Goal: Information Seeking & Learning: Find specific fact

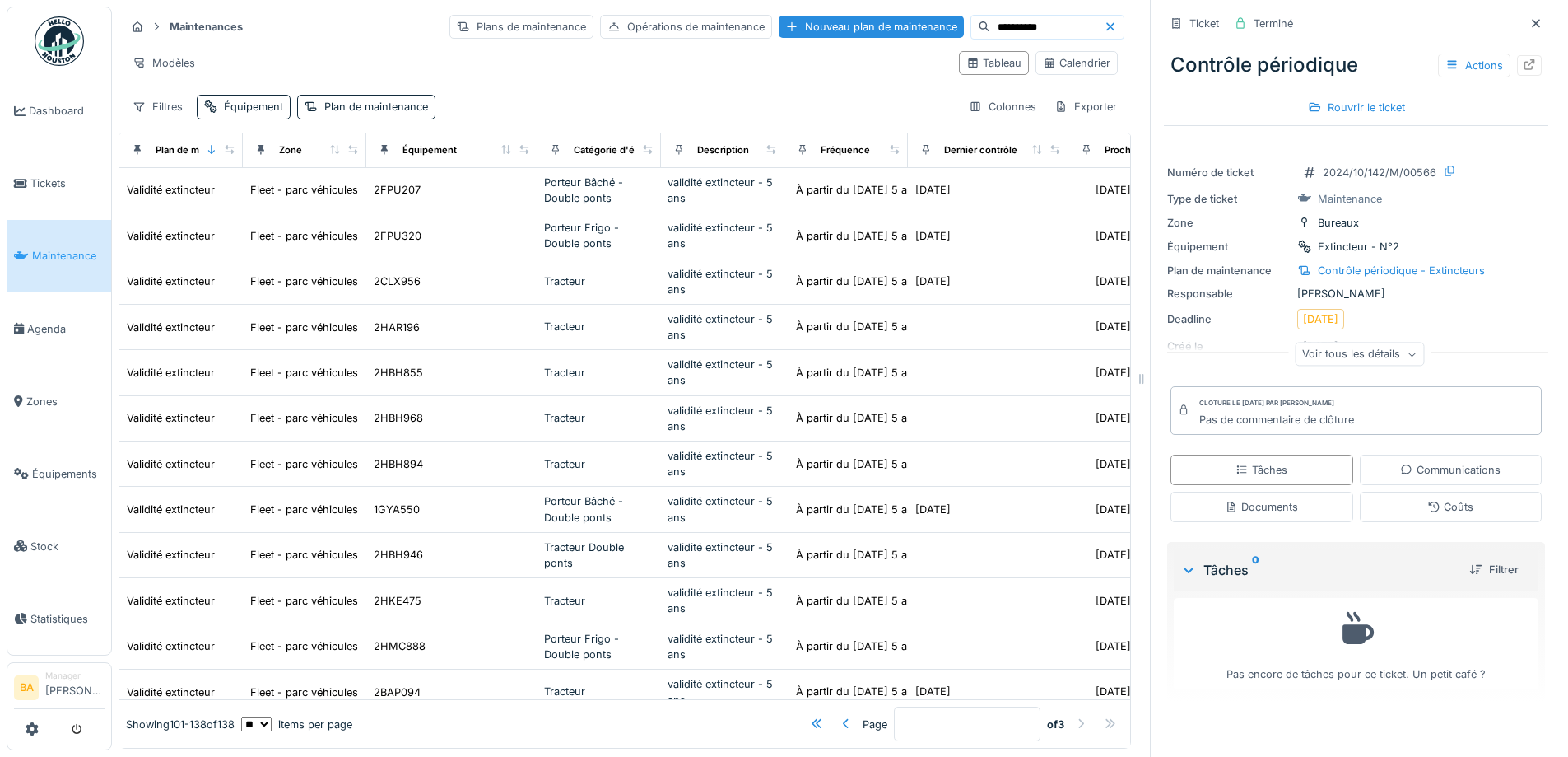
scroll to position [0, 716]
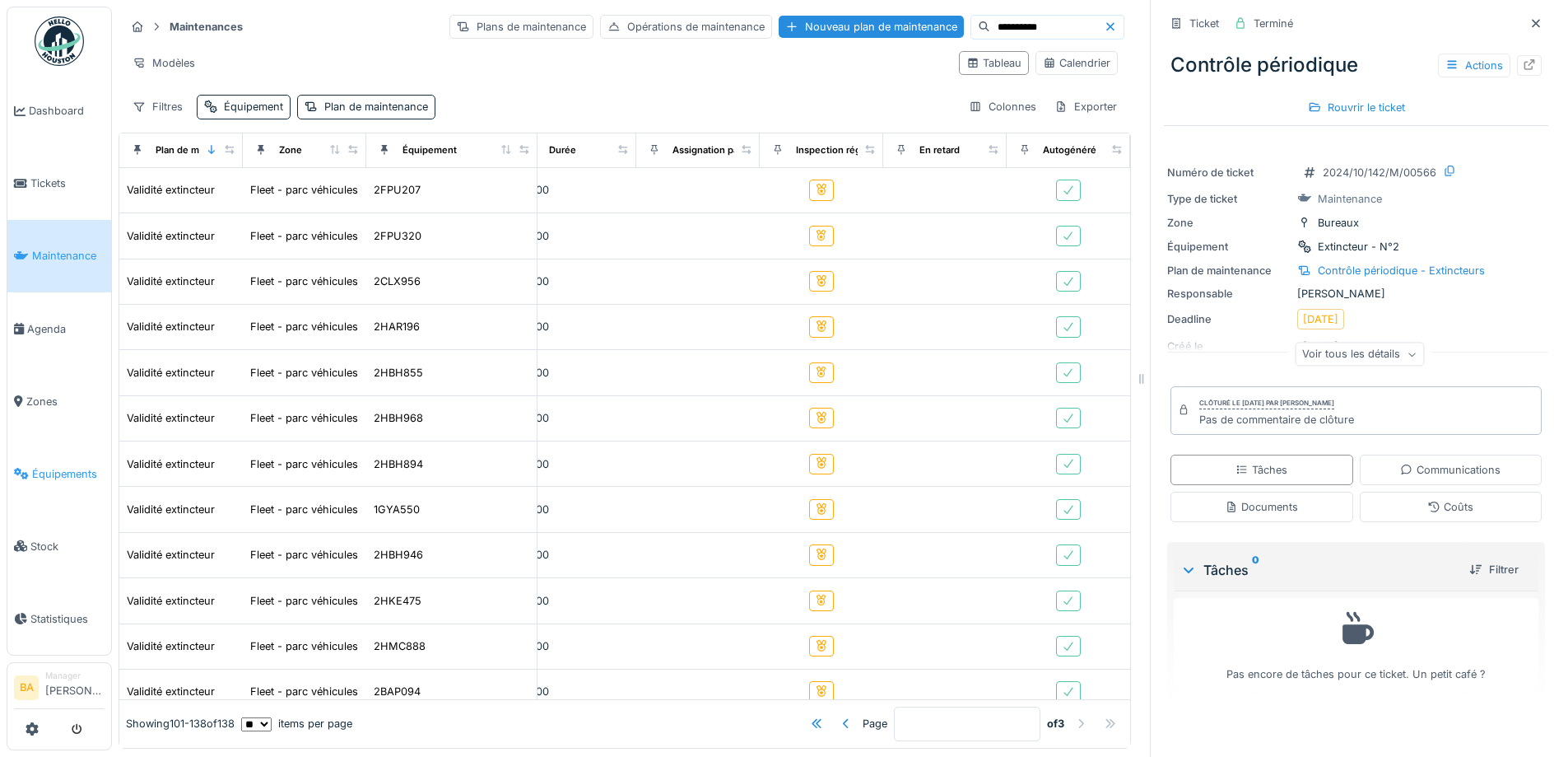
click at [39, 471] on link "Équipements" at bounding box center [58, 473] width 104 height 72
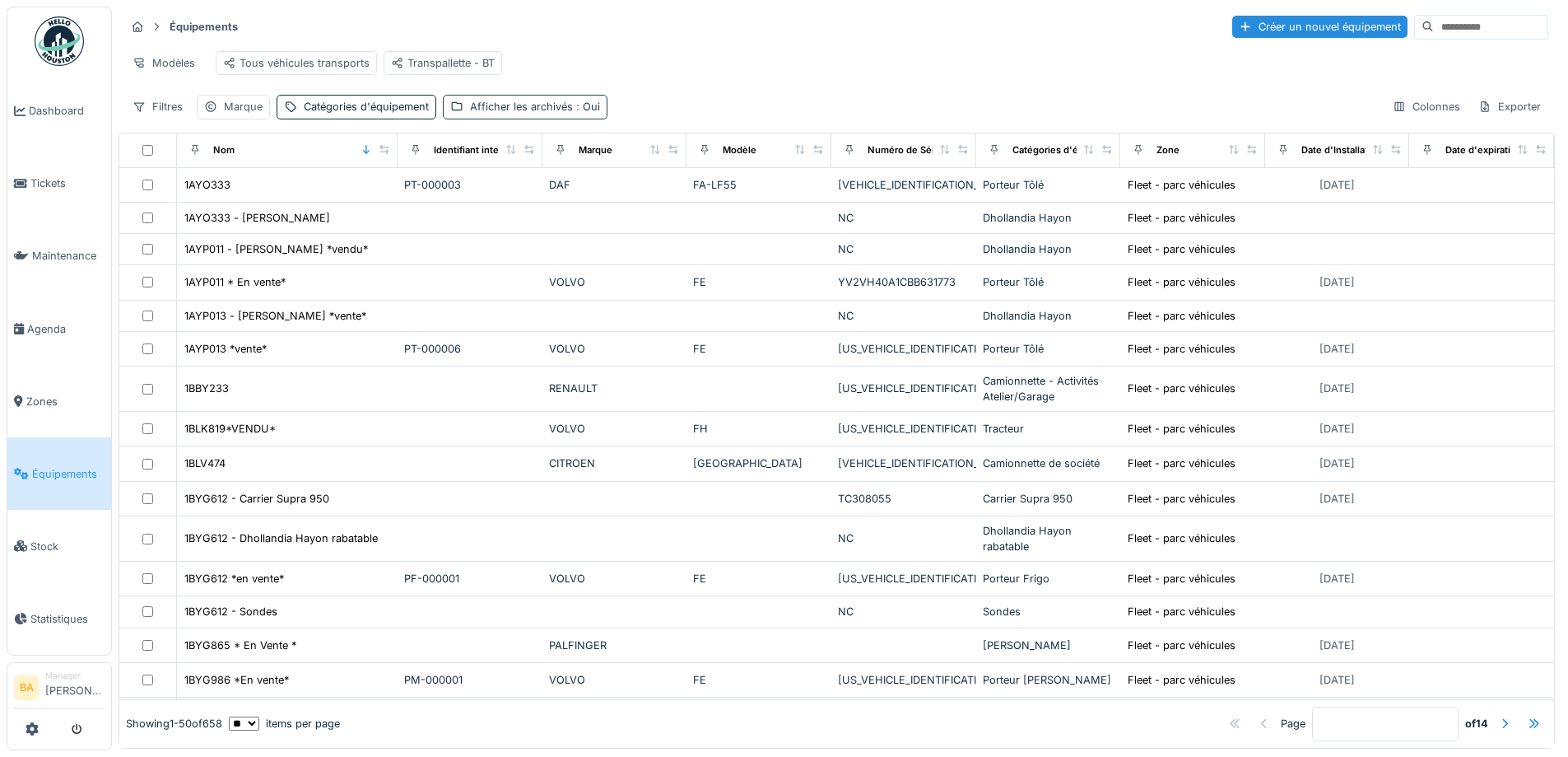
click at [537, 114] on div "Afficher les archivés : Oui" at bounding box center [535, 106] width 130 height 16
click at [460, 194] on icon at bounding box center [456, 194] width 10 height 8
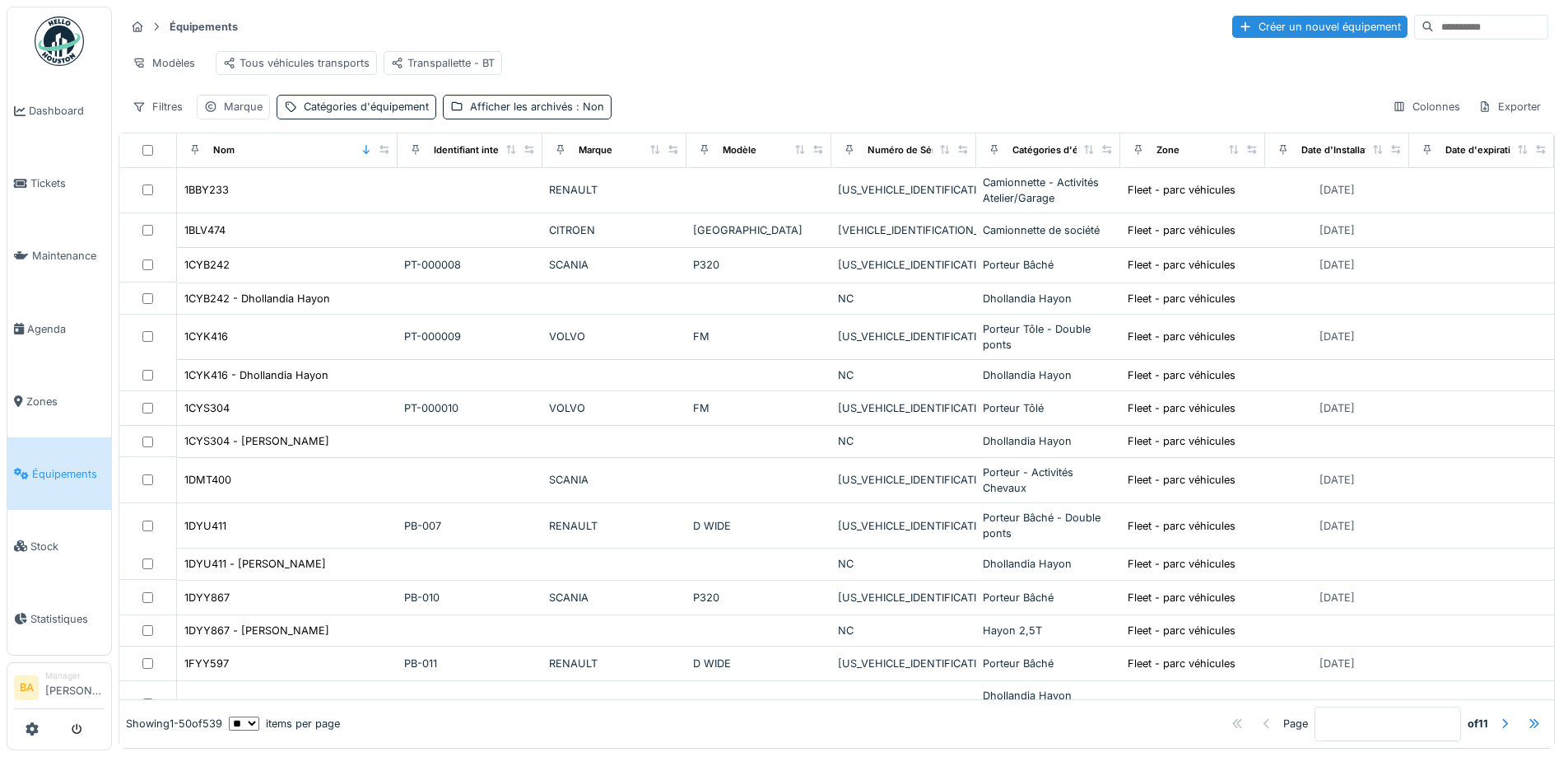
click at [692, 111] on div "Filtres Marque Catégories d'équipement Afficher les archivés : Non Colonnes Exp…" at bounding box center [836, 106] width 1423 height 24
click at [1435, 24] on input at bounding box center [1491, 27] width 113 height 23
type input "****"
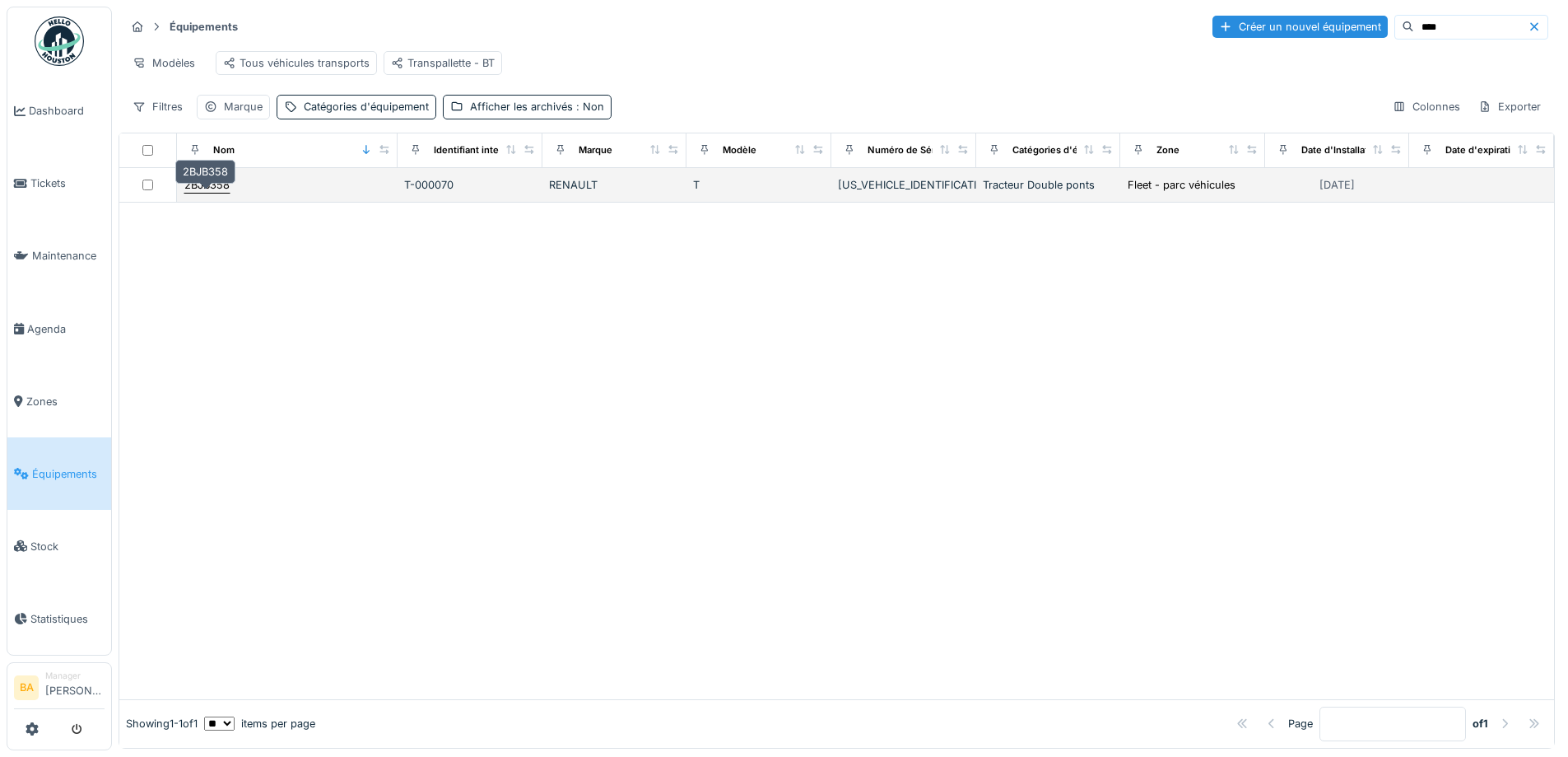
click at [209, 193] on div "2BJB358" at bounding box center [207, 185] width 45 height 16
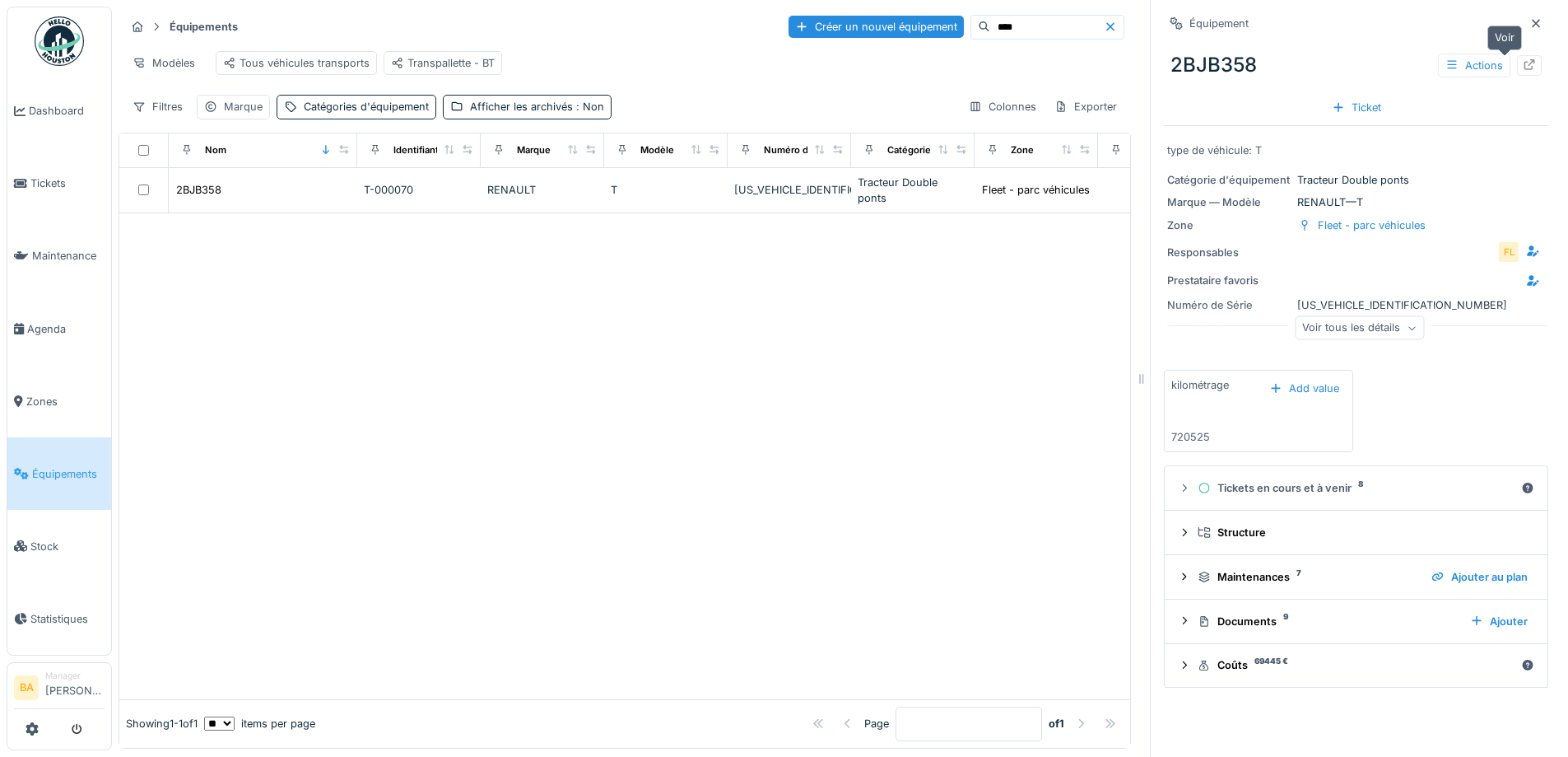
click at [1524, 65] on icon at bounding box center [1530, 65] width 13 height 10
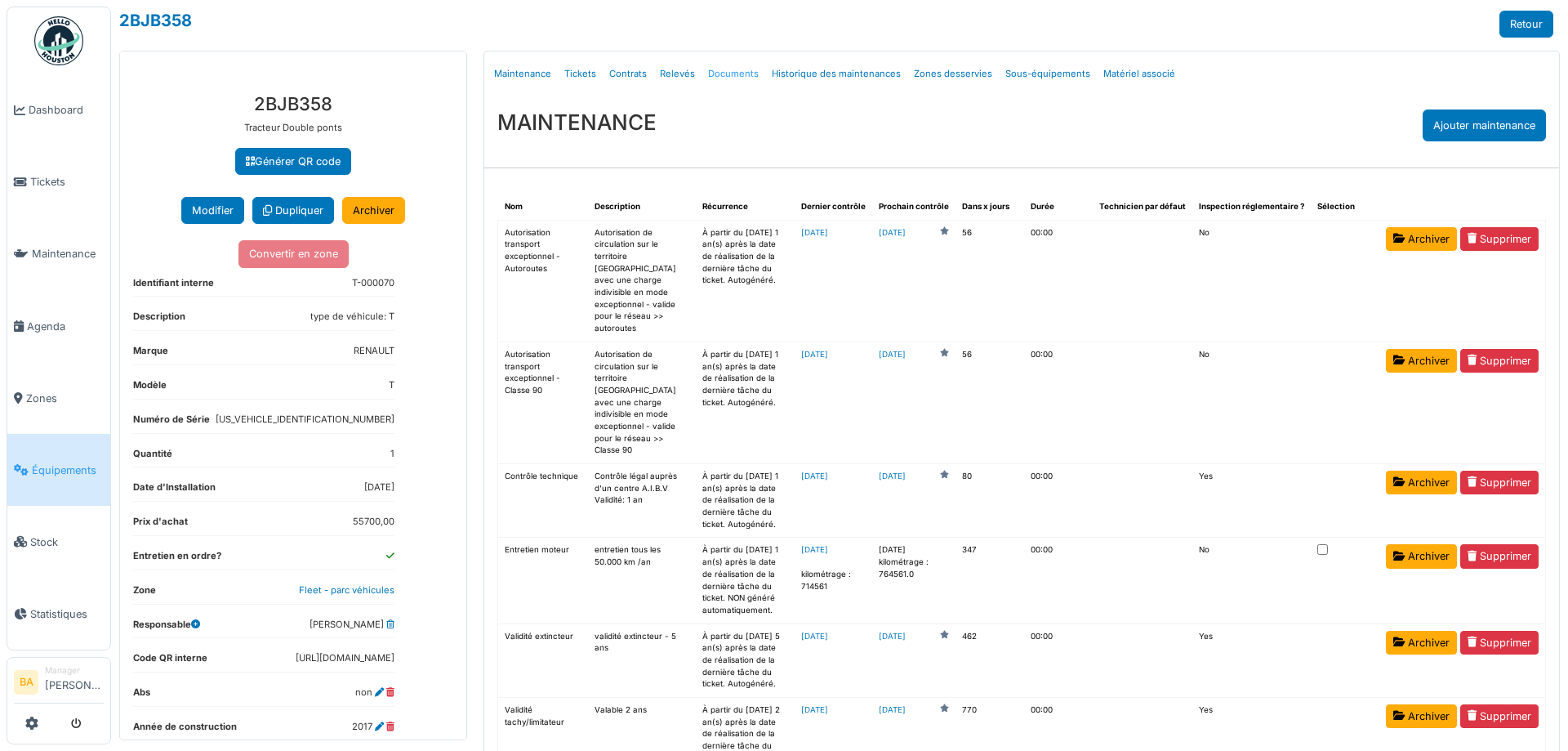
click at [713, 75] on link "Documents" at bounding box center [733, 74] width 64 height 38
select select "***"
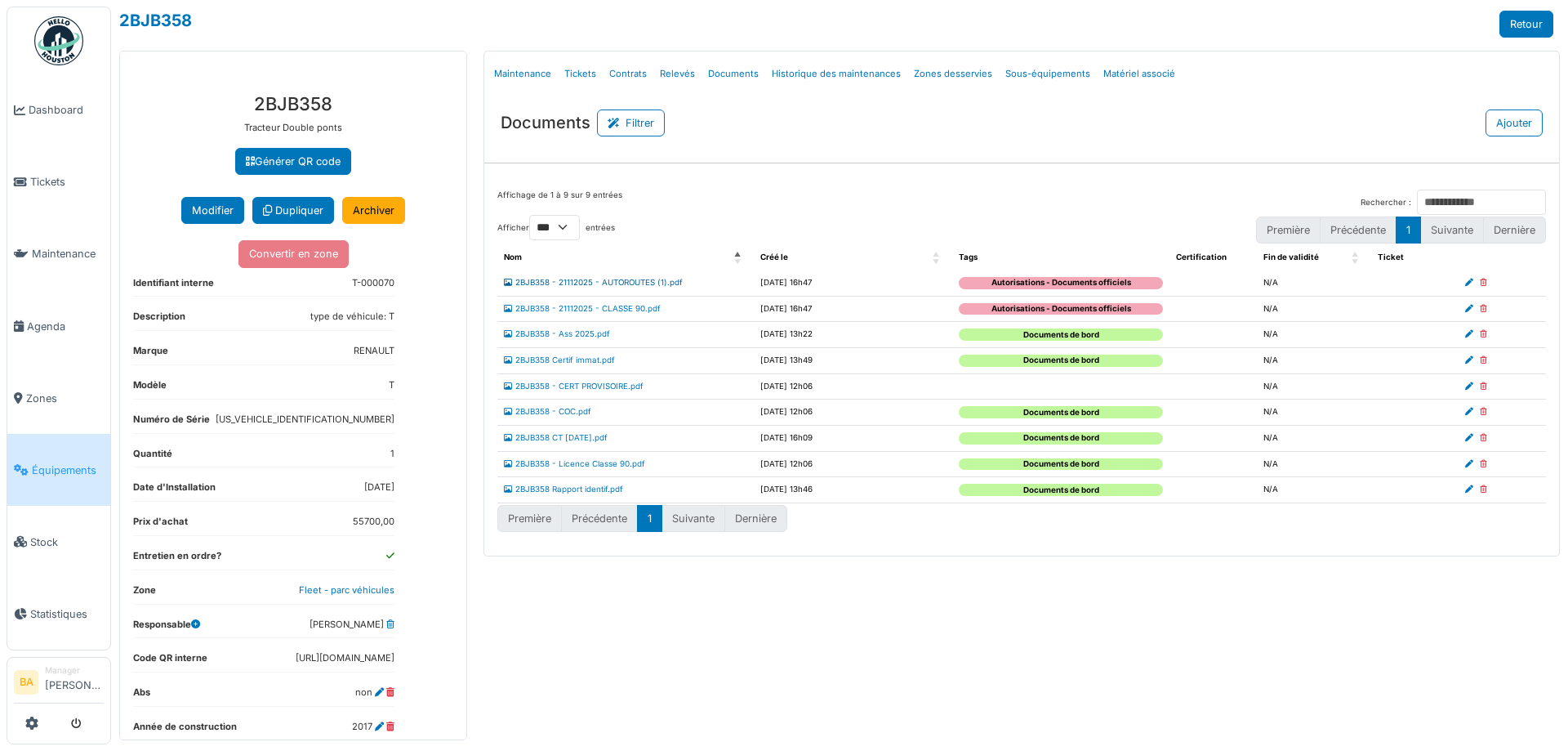
click at [602, 279] on link "2BJB358 - 21112025 - AUTOROUTES (1).pdf" at bounding box center [592, 282] width 179 height 9
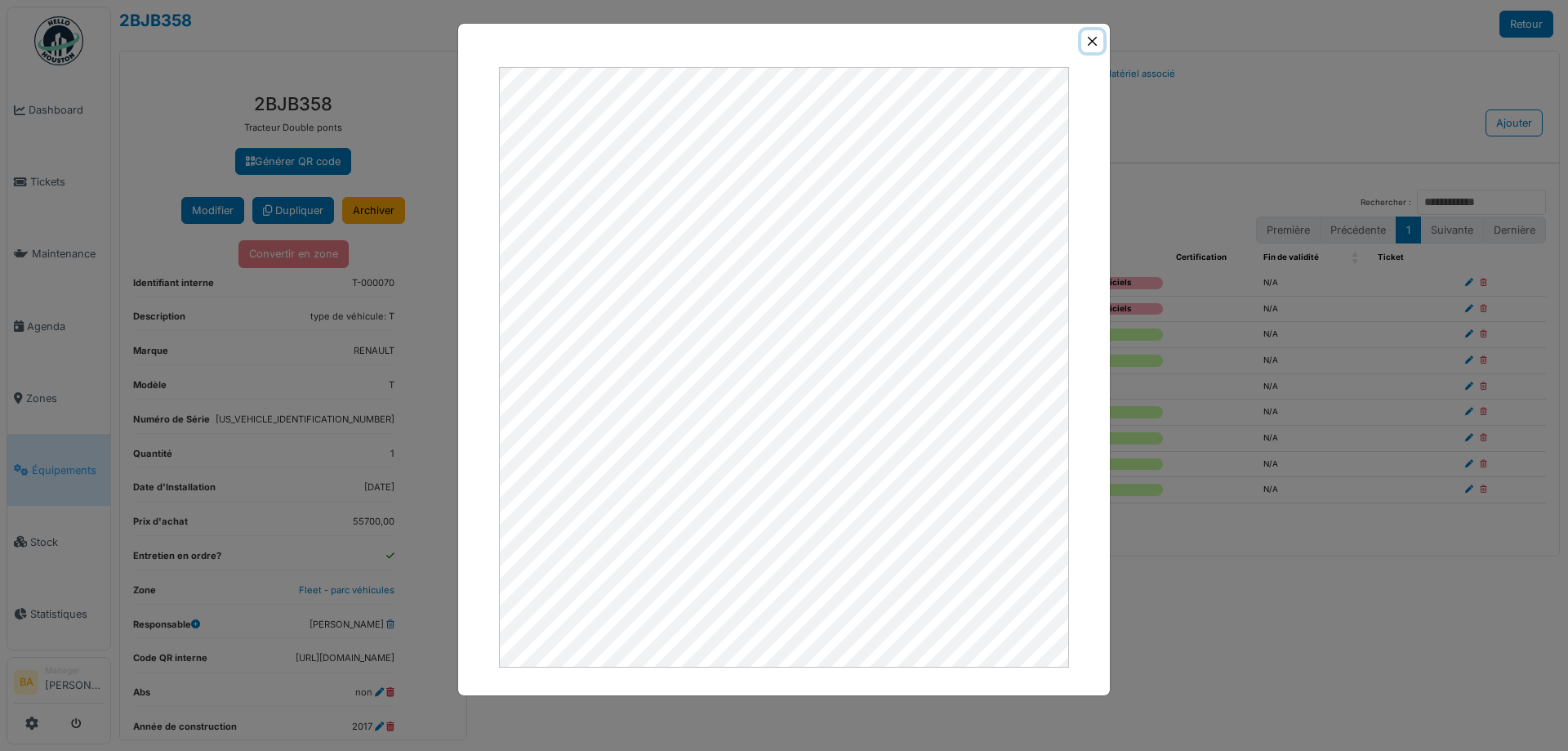
click at [1095, 38] on button "Close" at bounding box center [1091, 41] width 22 height 22
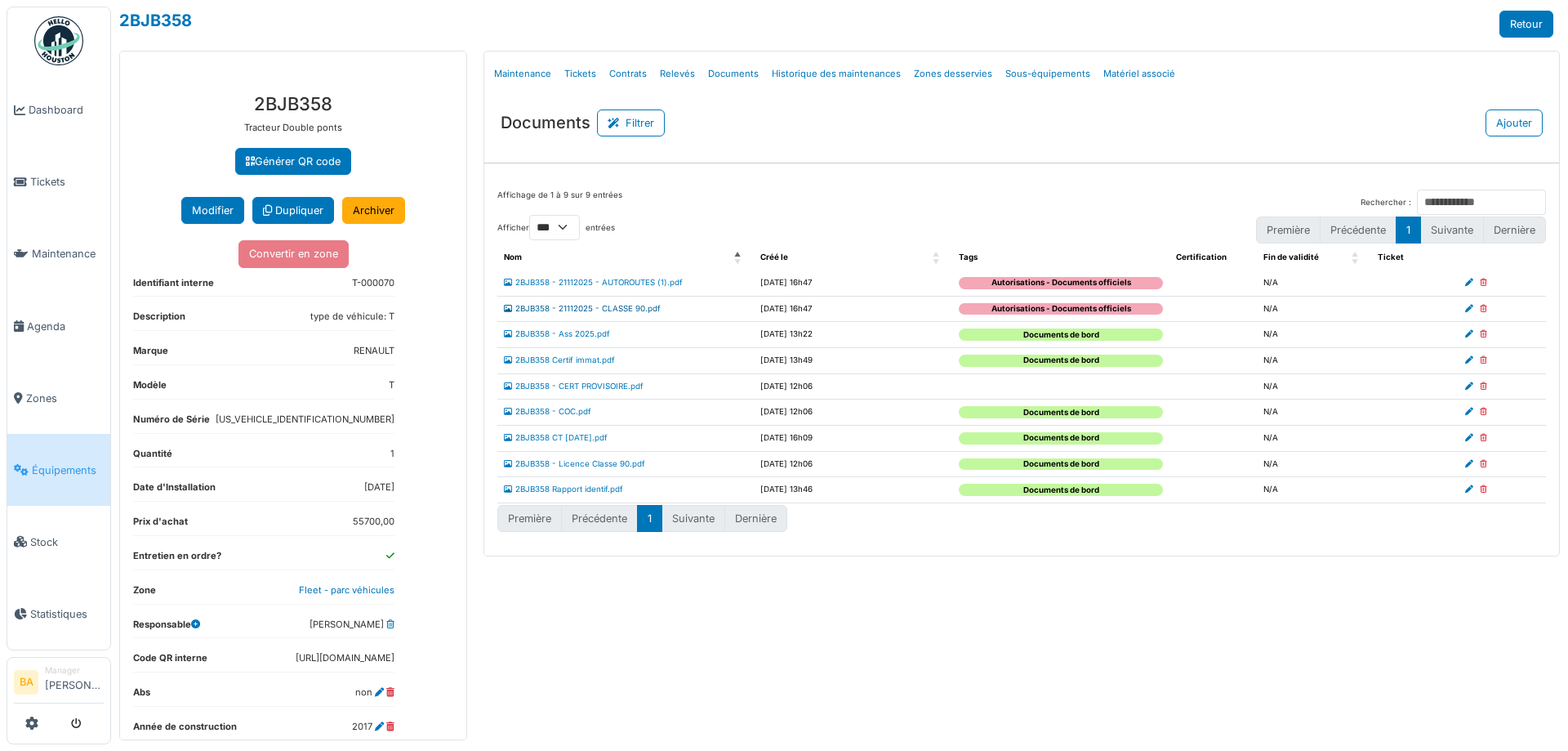
click at [592, 307] on link "2BJB358 - 21112025 - CLASSE 90.pdf" at bounding box center [581, 308] width 157 height 9
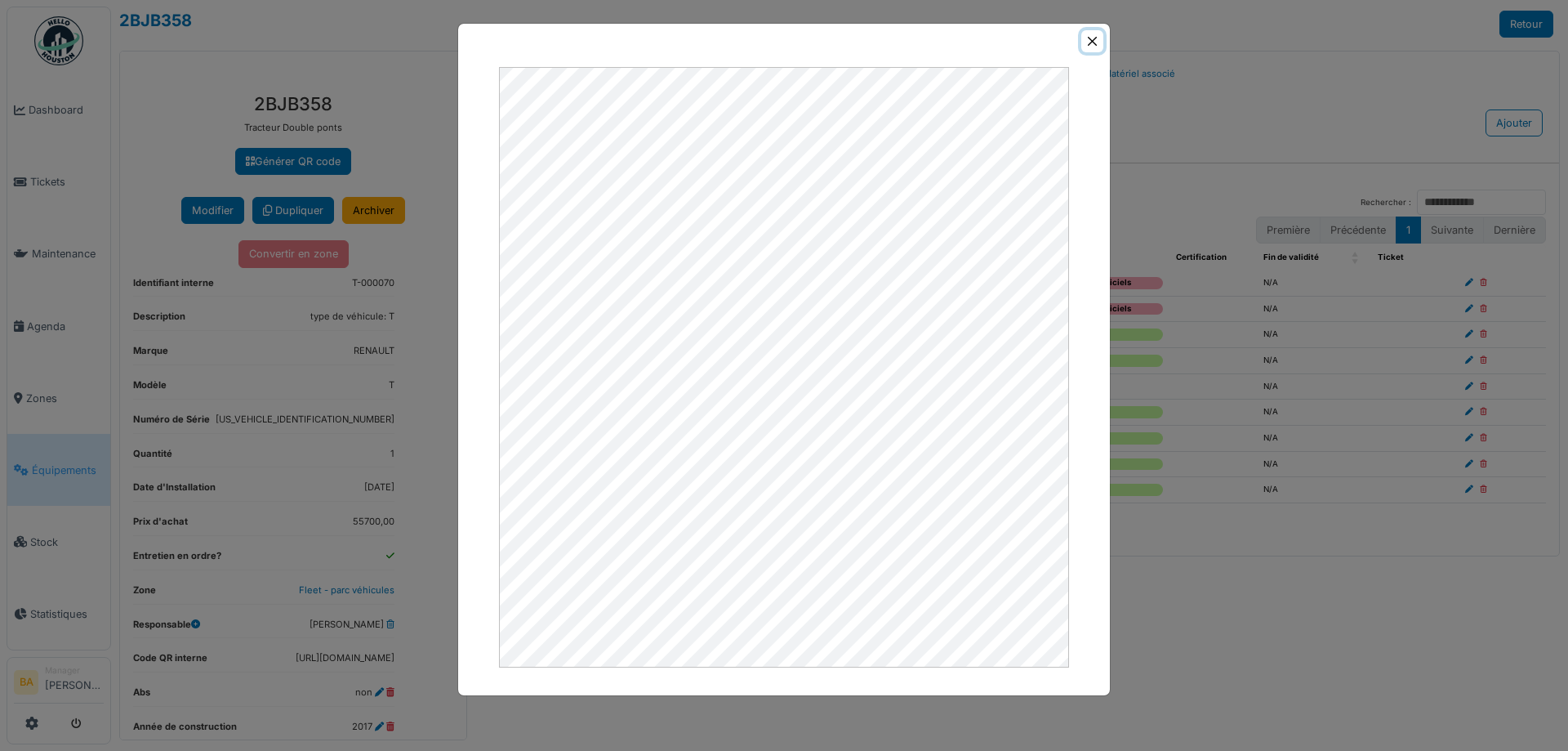
click at [1093, 38] on button "Close" at bounding box center [1091, 41] width 22 height 22
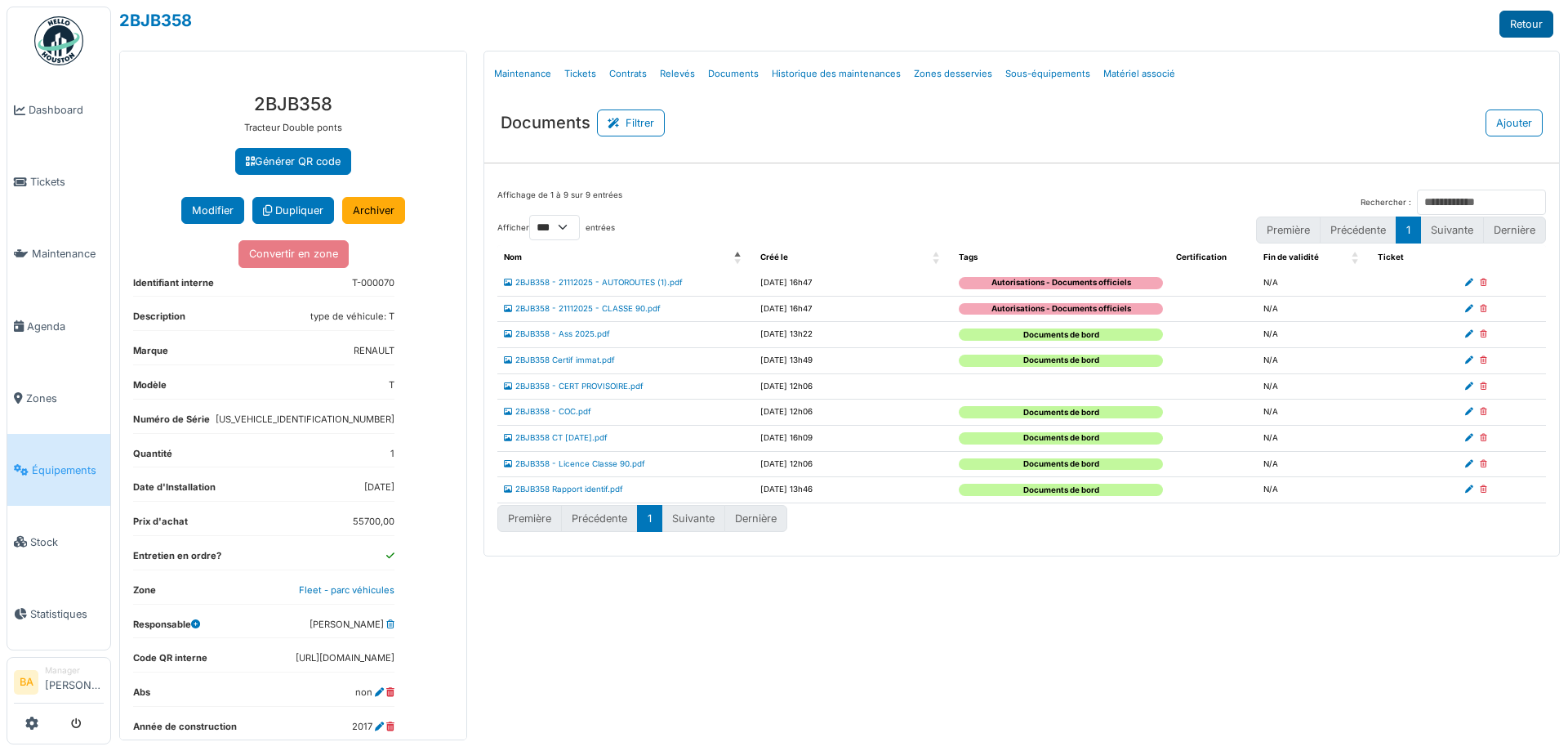
click at [1513, 33] on link "Retour" at bounding box center [1526, 23] width 54 height 27
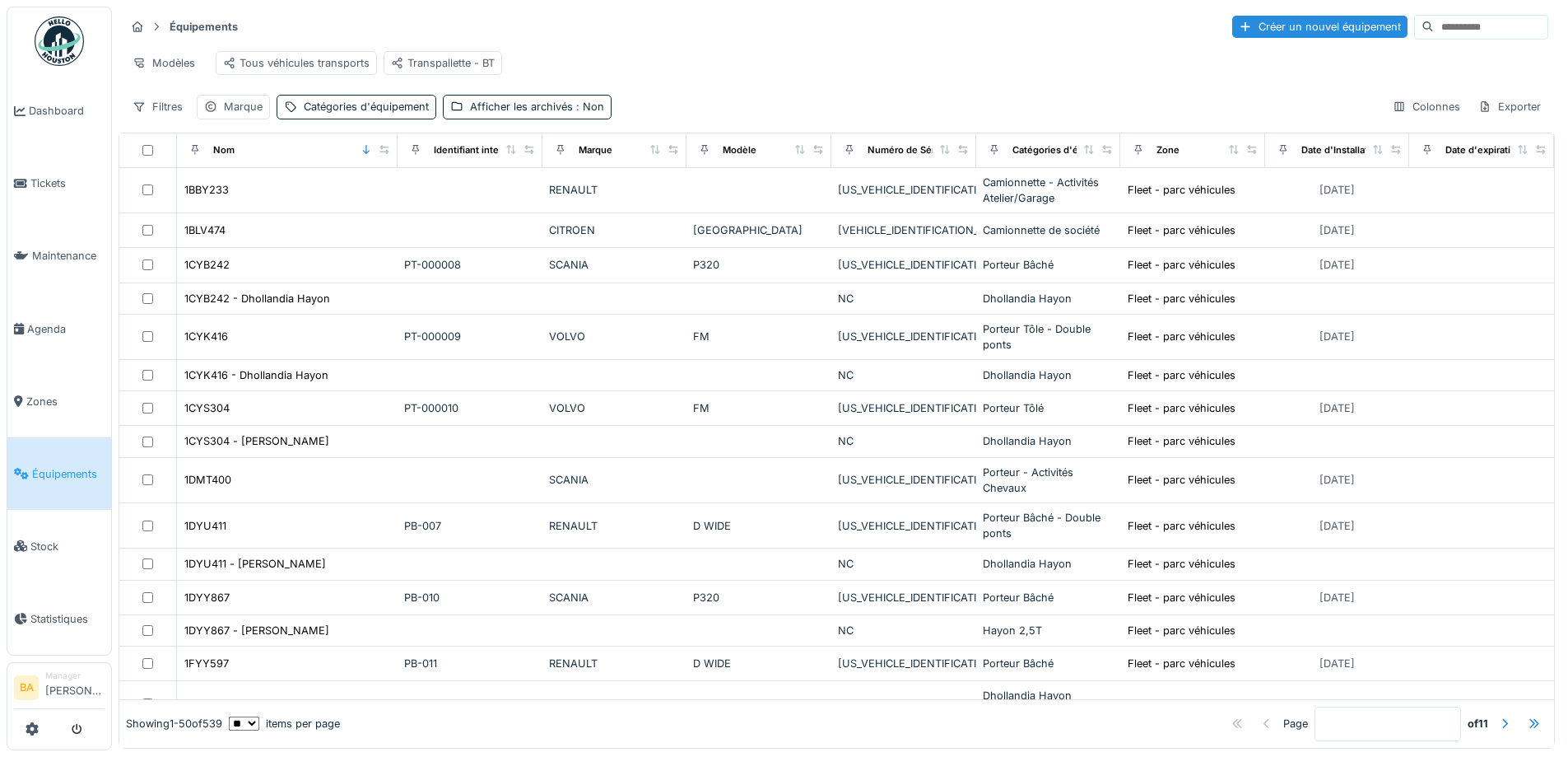
click at [1435, 26] on input at bounding box center [1491, 27] width 113 height 23
type input "****"
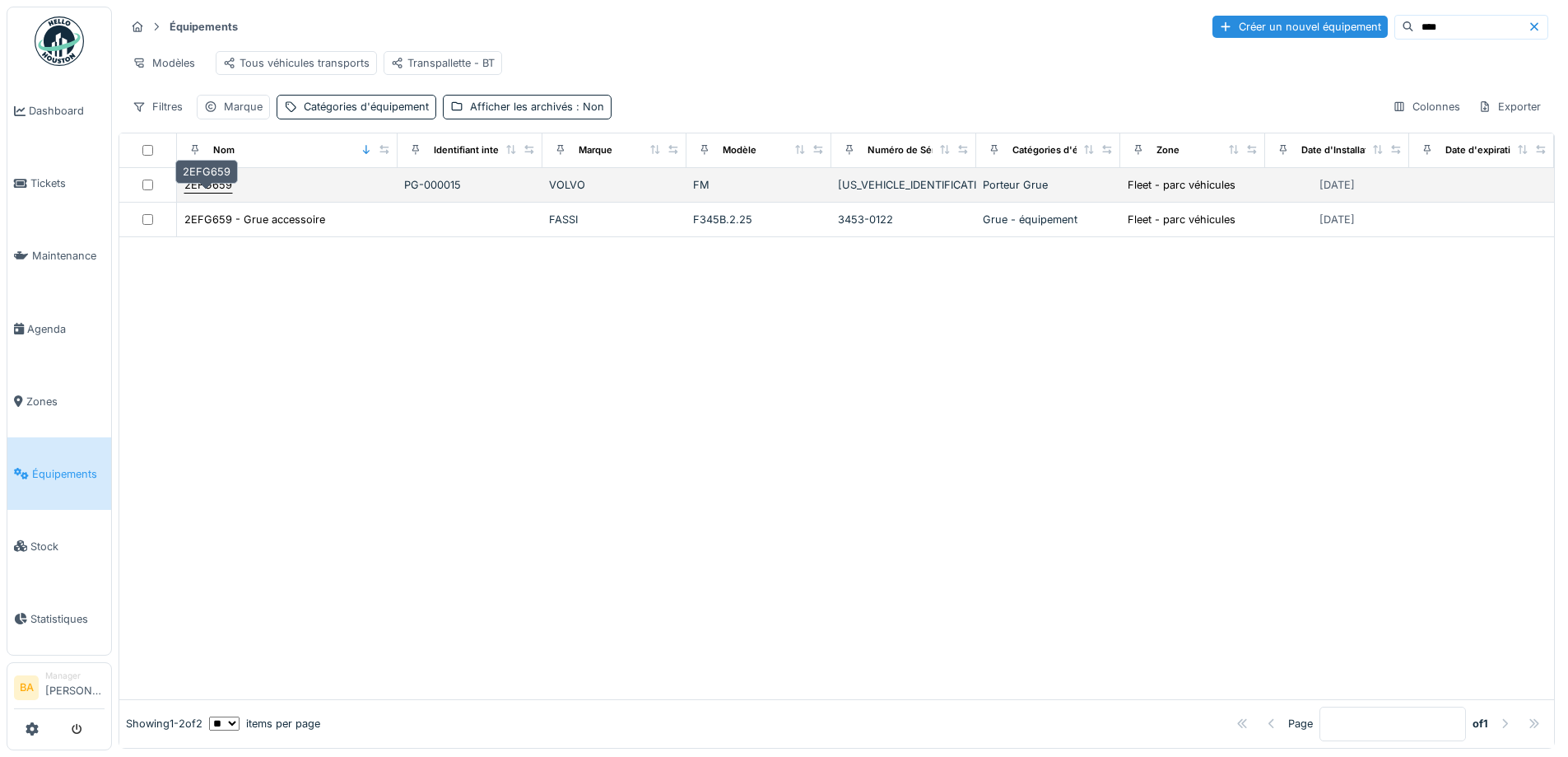
click at [200, 193] on div "2EFG659" at bounding box center [208, 185] width 48 height 16
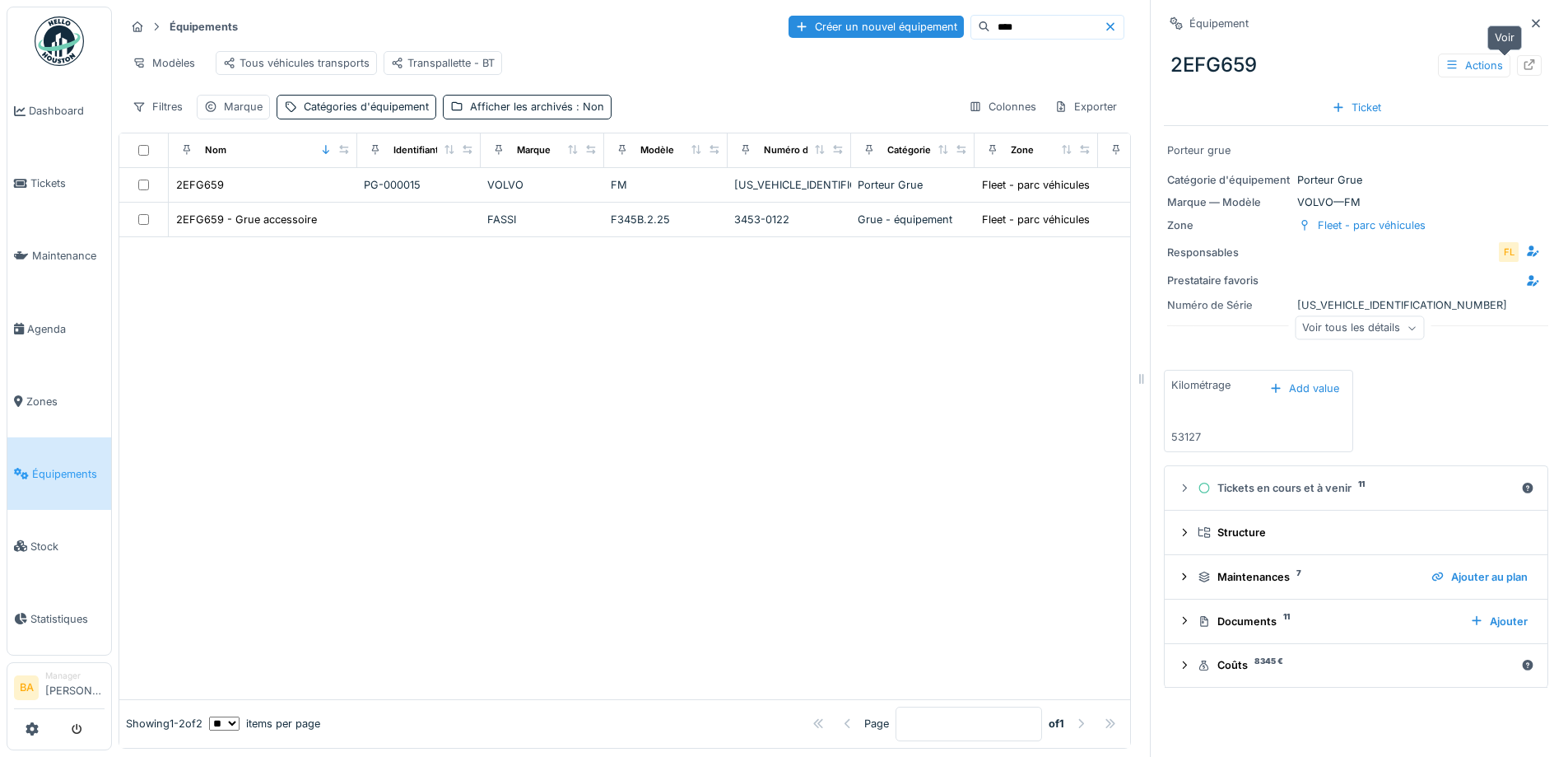
click at [1524, 60] on icon at bounding box center [1530, 65] width 10 height 10
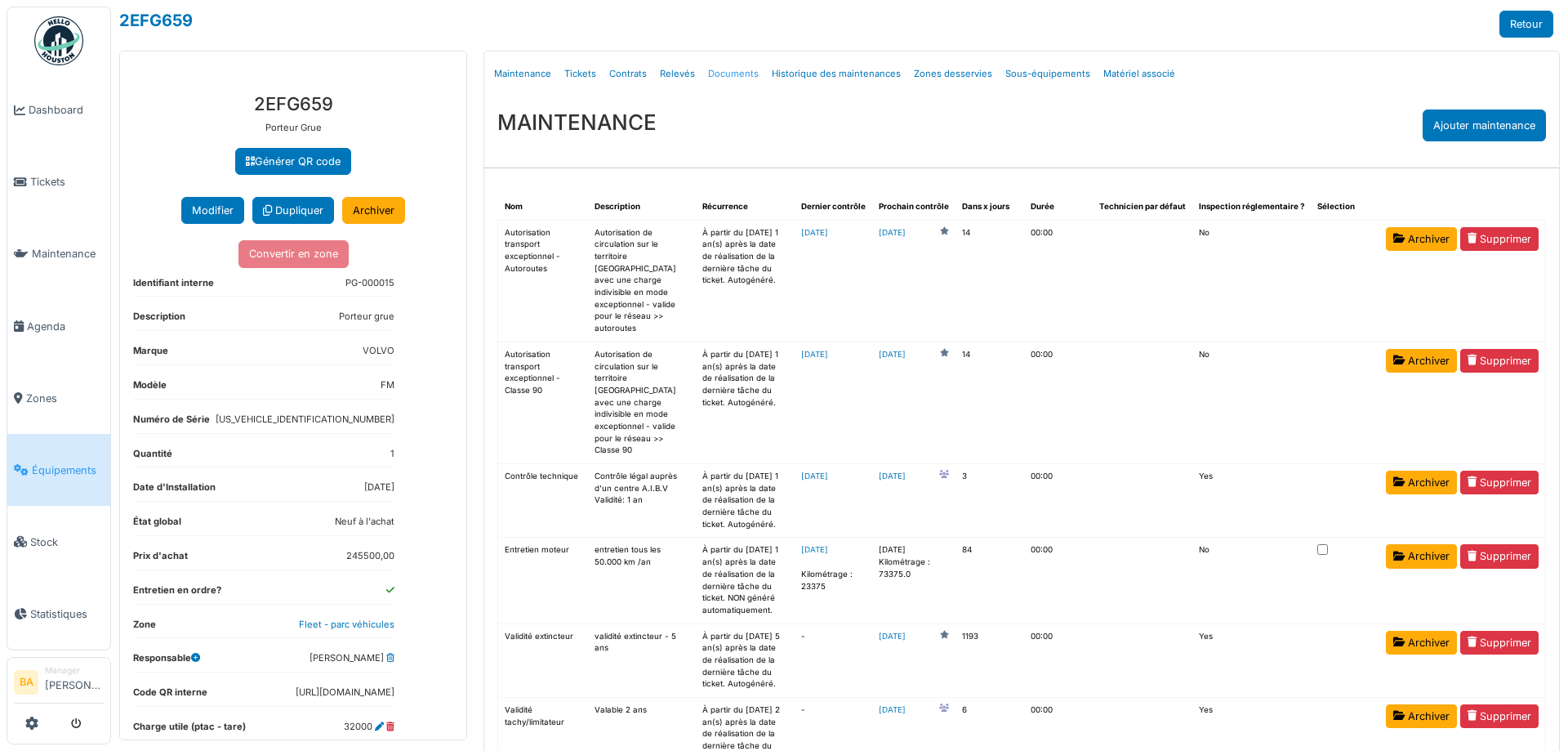
click at [701, 78] on link "Documents" at bounding box center [733, 74] width 64 height 38
select select "***"
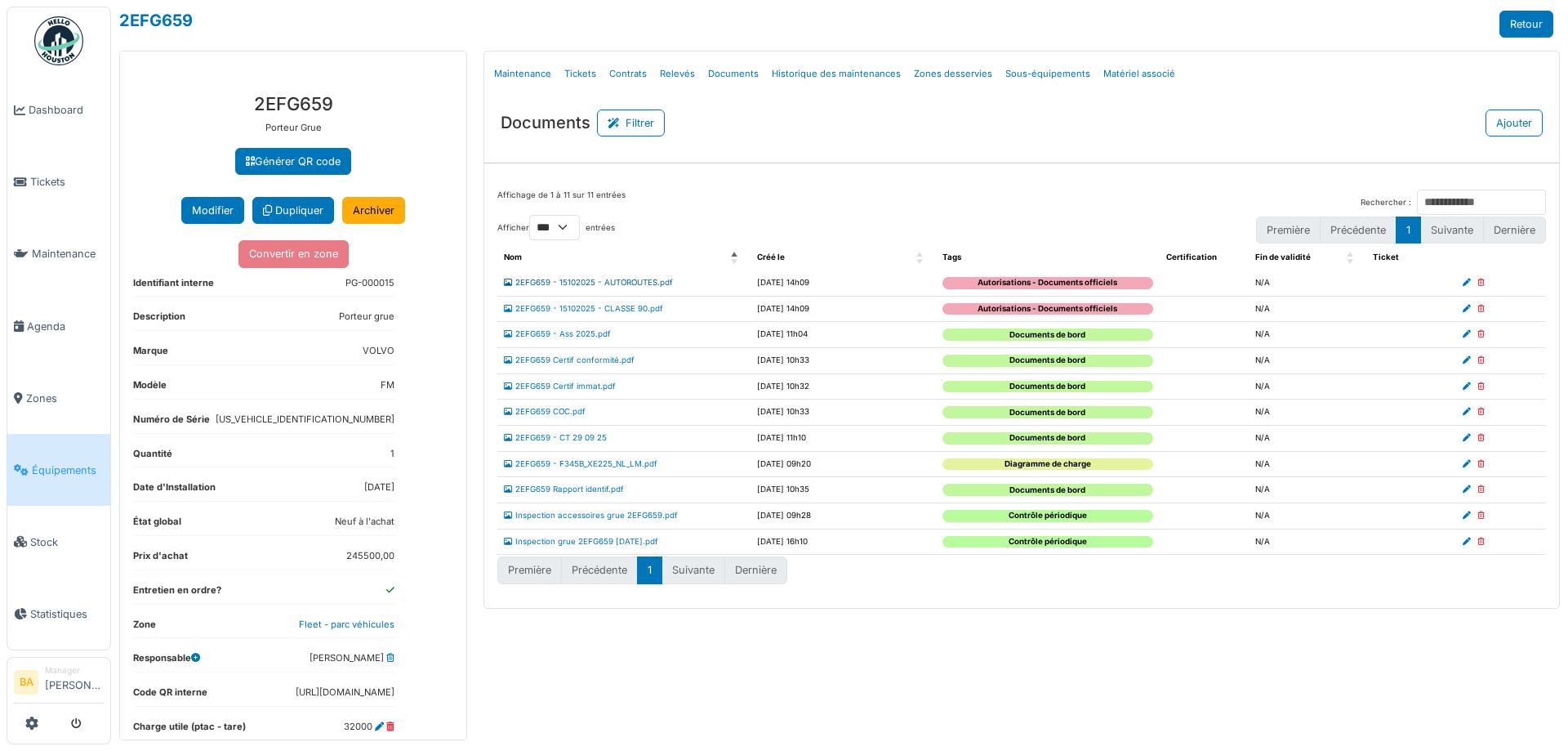
click at [574, 284] on link "2EFG659 - 15102025 - AUTOROUTES.pdf" at bounding box center [587, 282] width 169 height 9
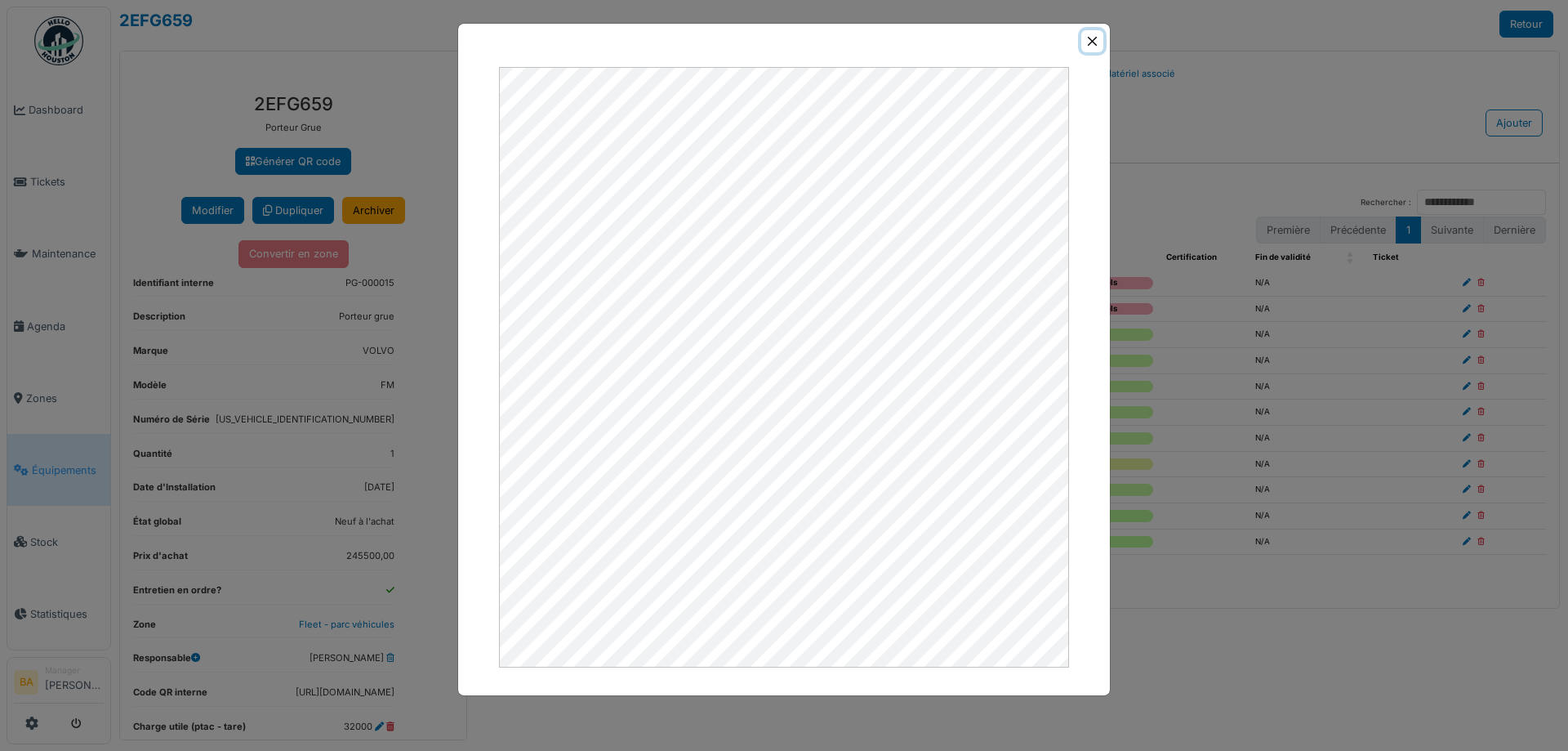
drag, startPoint x: 1097, startPoint y: 41, endPoint x: 1072, endPoint y: 41, distance: 25.0
click at [1097, 41] on button "Close" at bounding box center [1091, 41] width 22 height 22
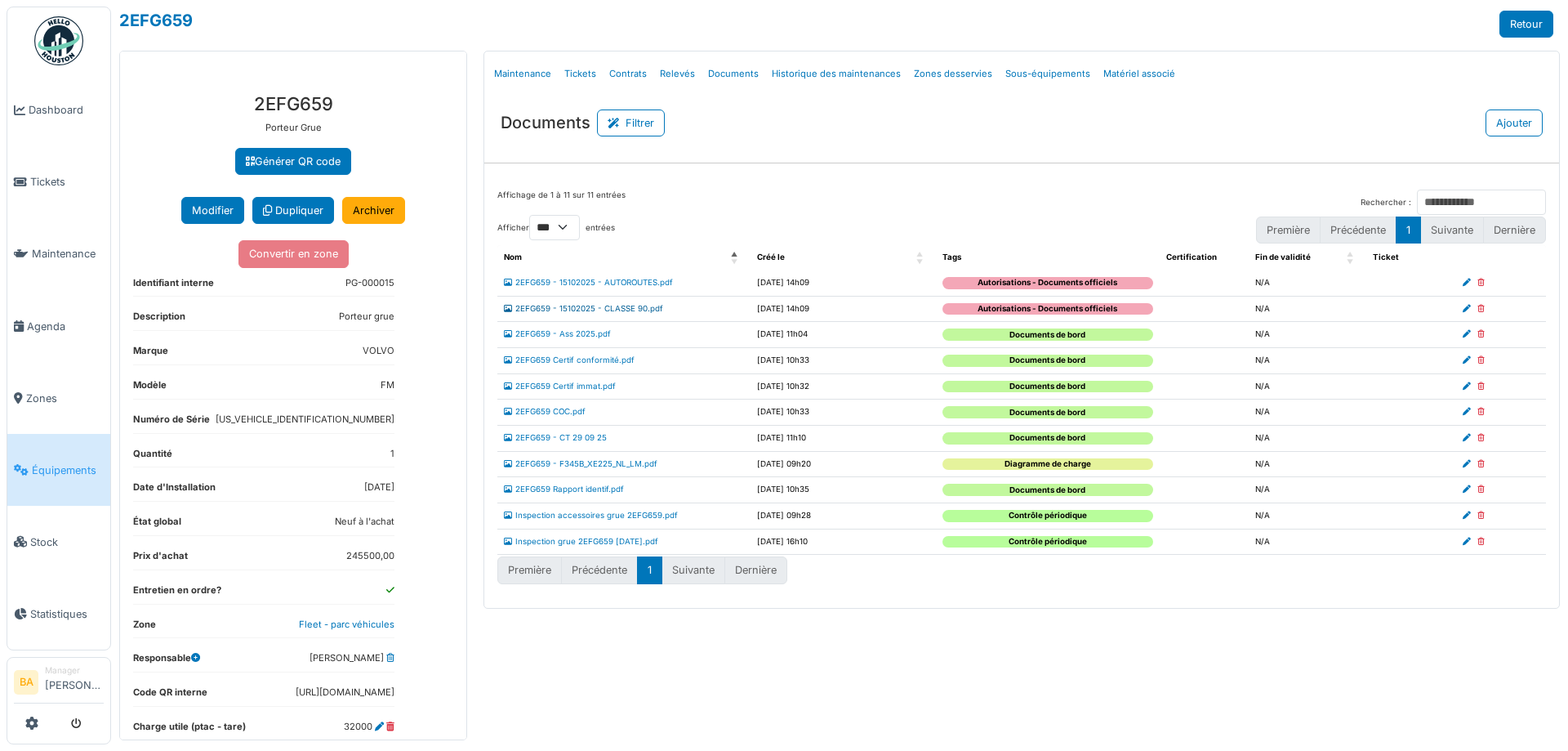
click at [584, 306] on link "2EFG659 - 15102025 - CLASSE 90.pdf" at bounding box center [583, 308] width 159 height 9
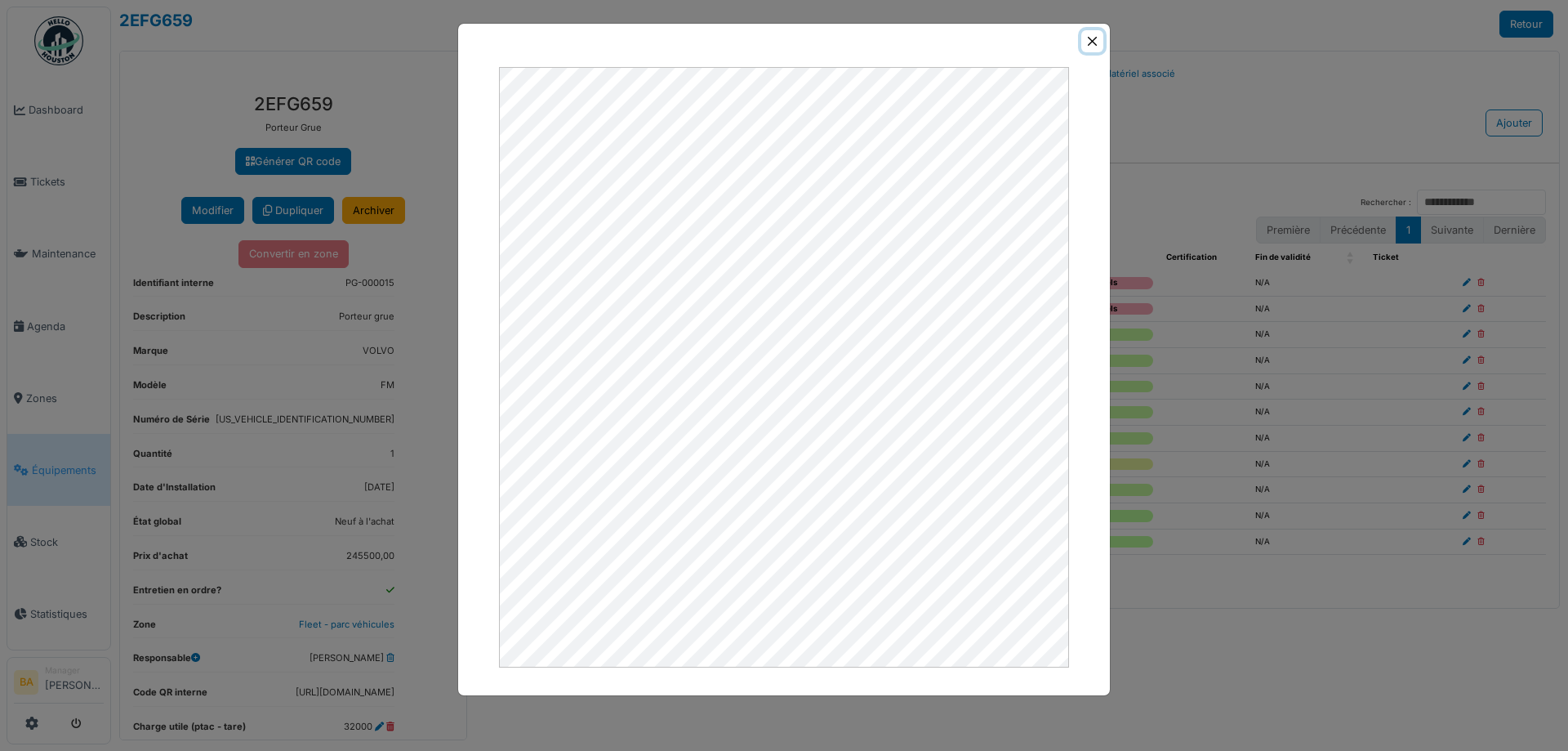
click at [1089, 36] on button "Close" at bounding box center [1091, 41] width 22 height 22
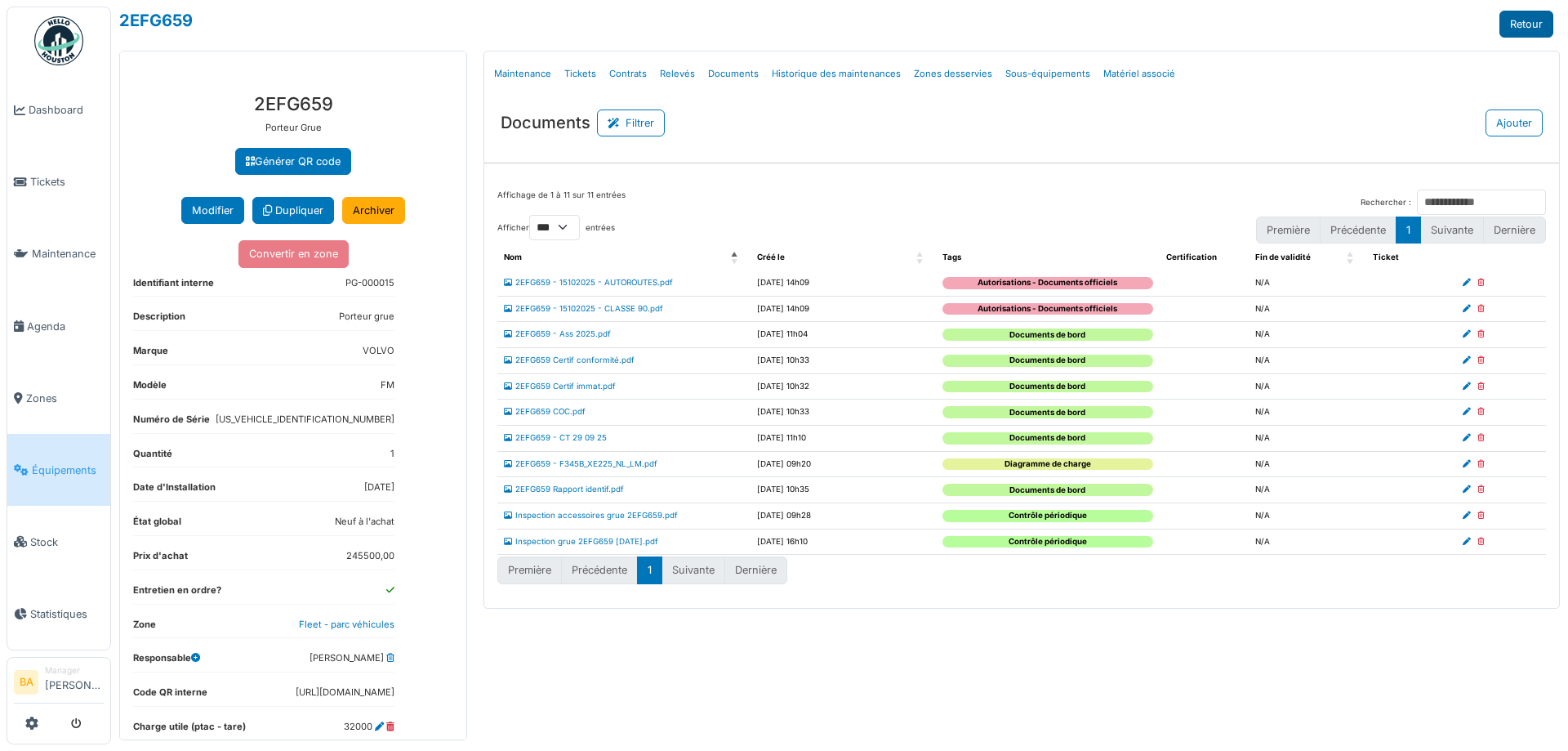
click at [1545, 22] on link "Retour" at bounding box center [1526, 23] width 54 height 27
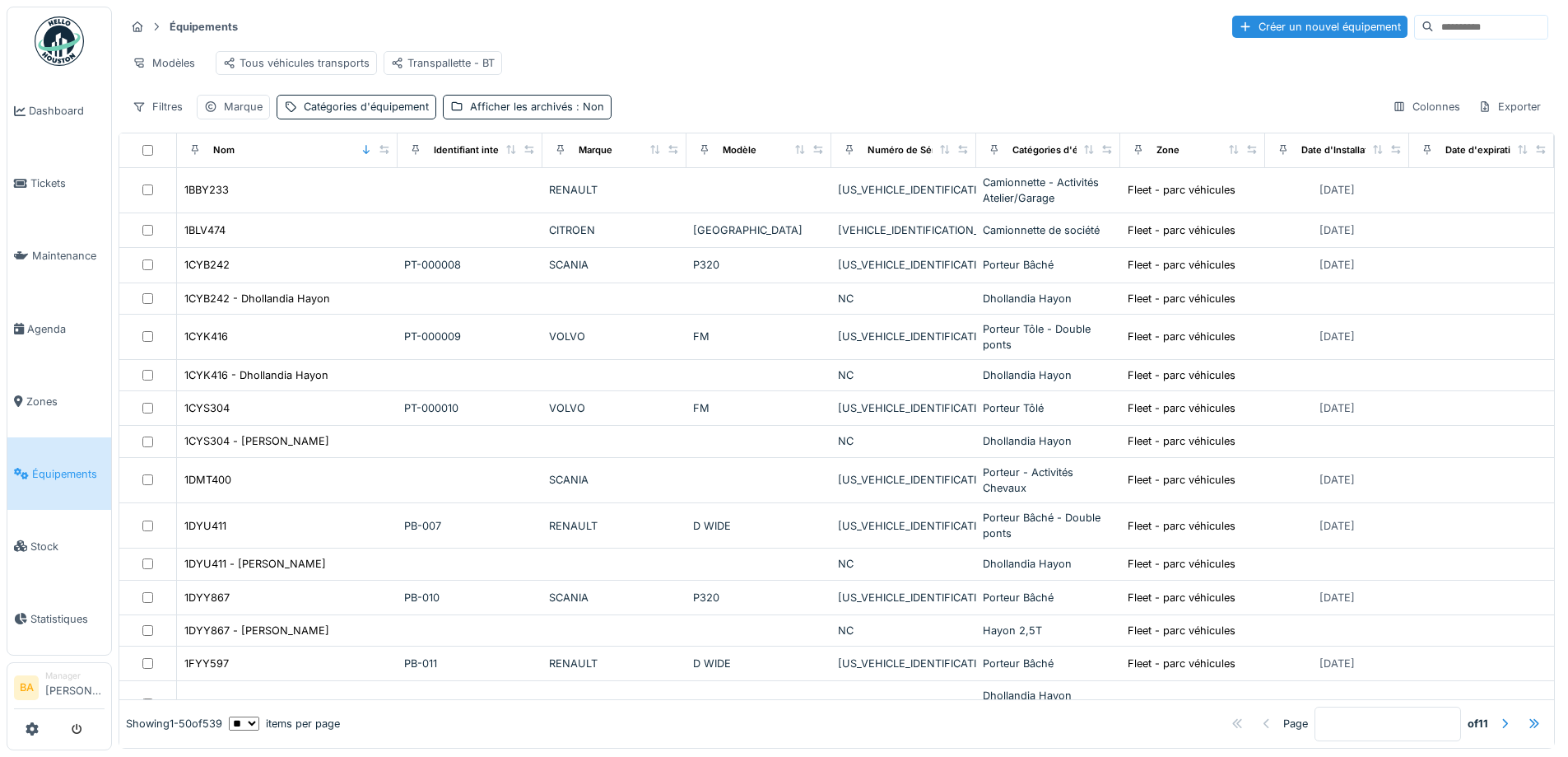
click at [1435, 31] on input at bounding box center [1491, 27] width 113 height 23
type input "*******"
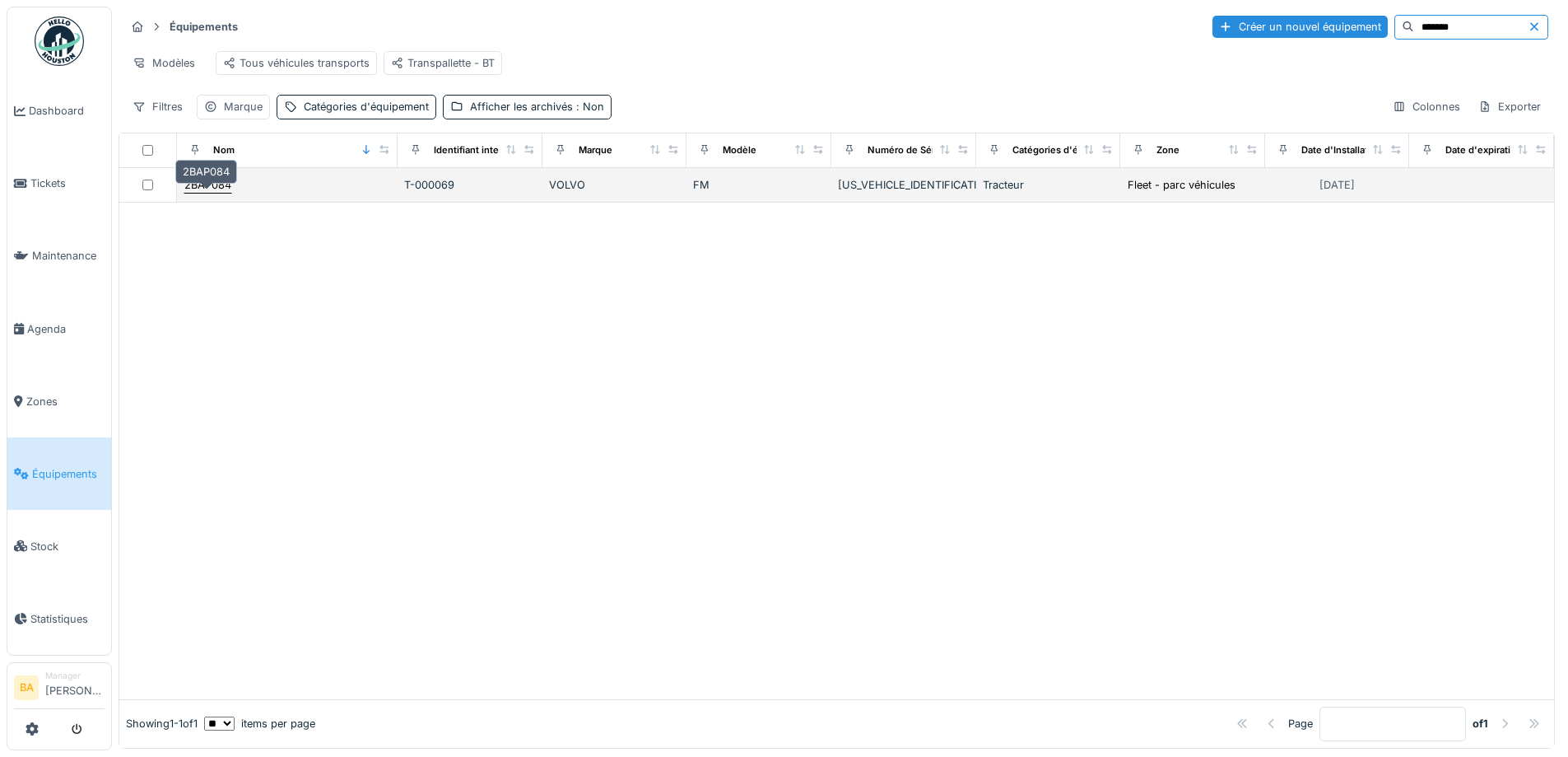
click at [208, 193] on div "2BAP084" at bounding box center [208, 185] width 47 height 16
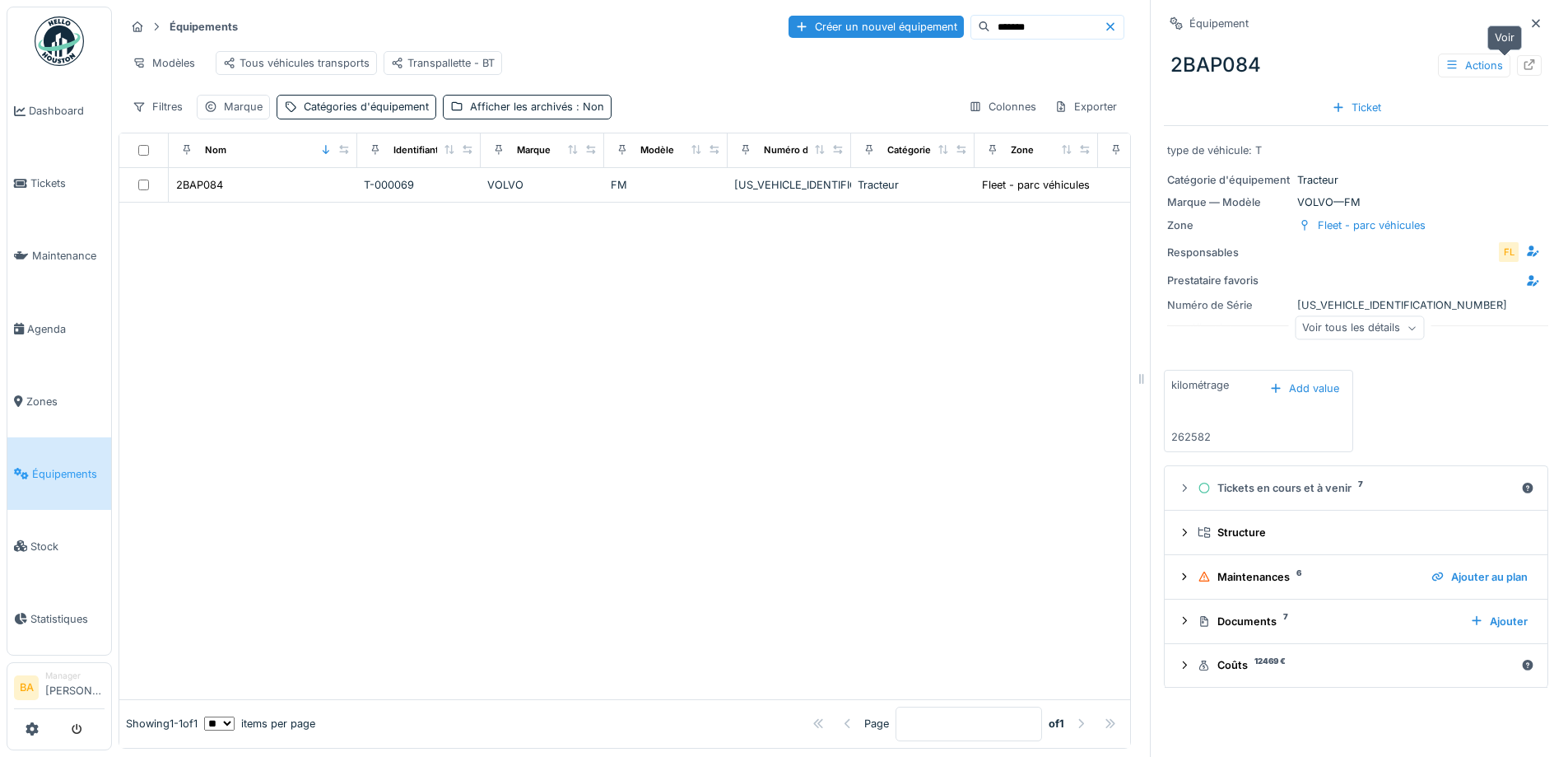
click at [1524, 70] on icon at bounding box center [1530, 65] width 13 height 10
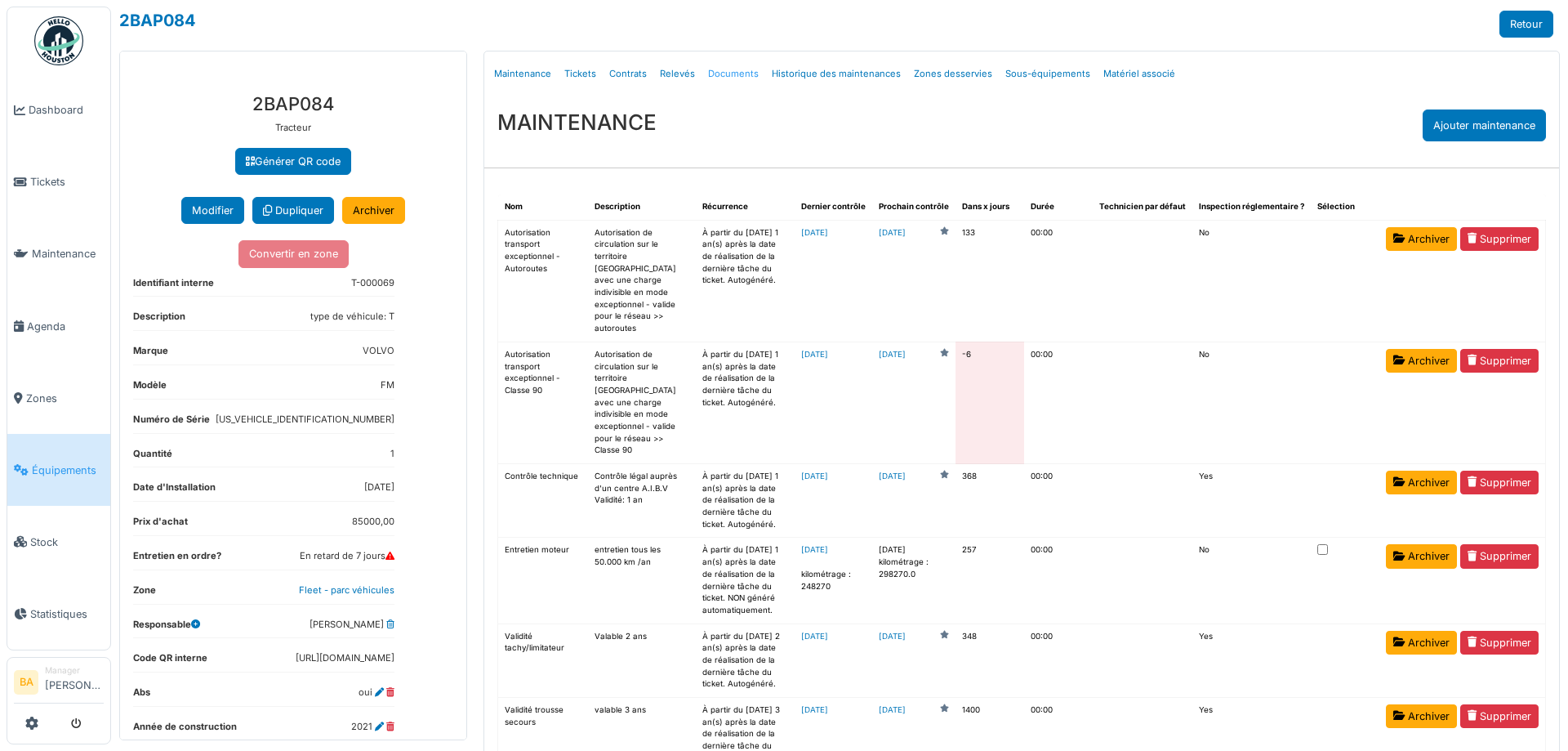
select select "***"
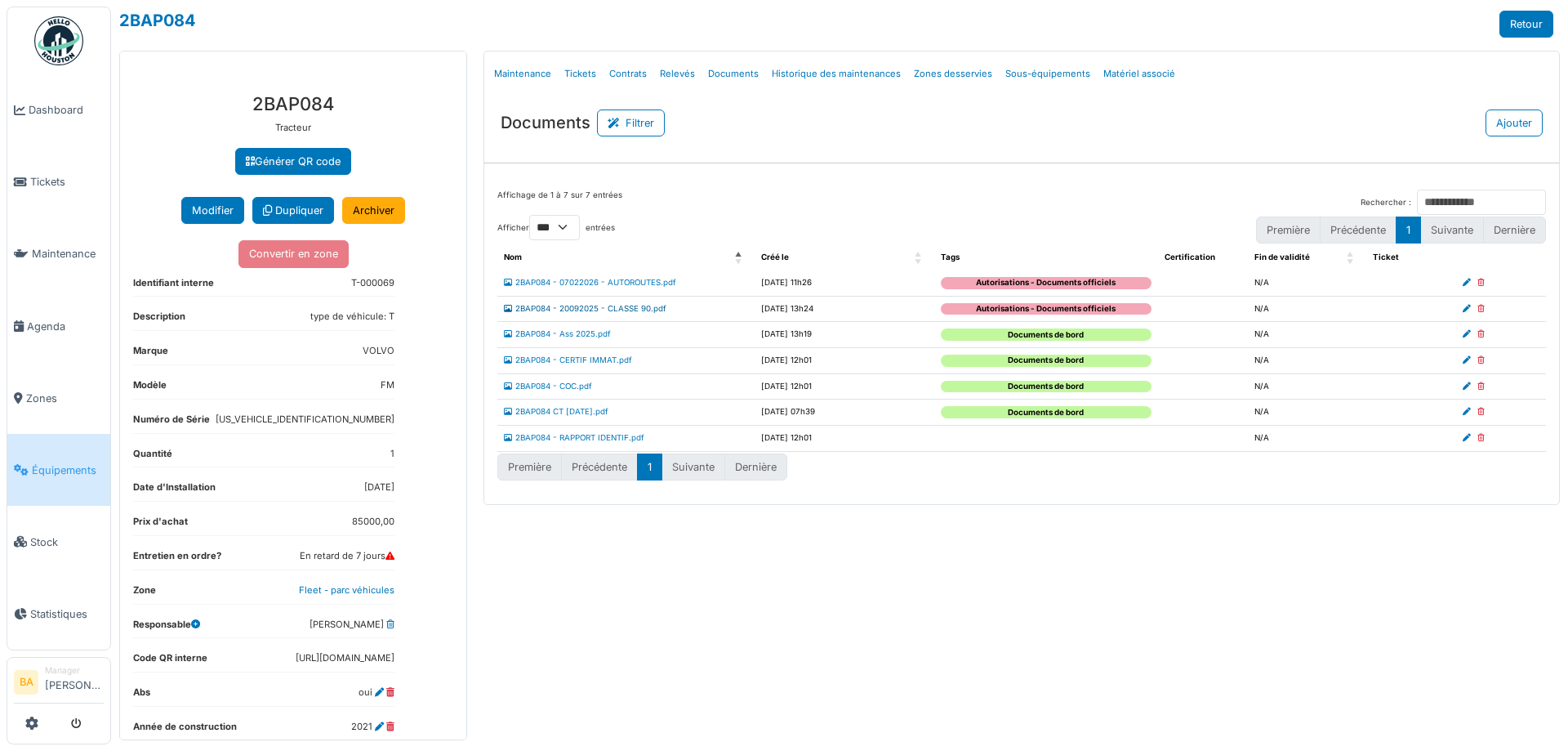
click at [591, 305] on link "2BAP084 - 20092025 - CLASSE 90.pdf" at bounding box center [585, 308] width 163 height 9
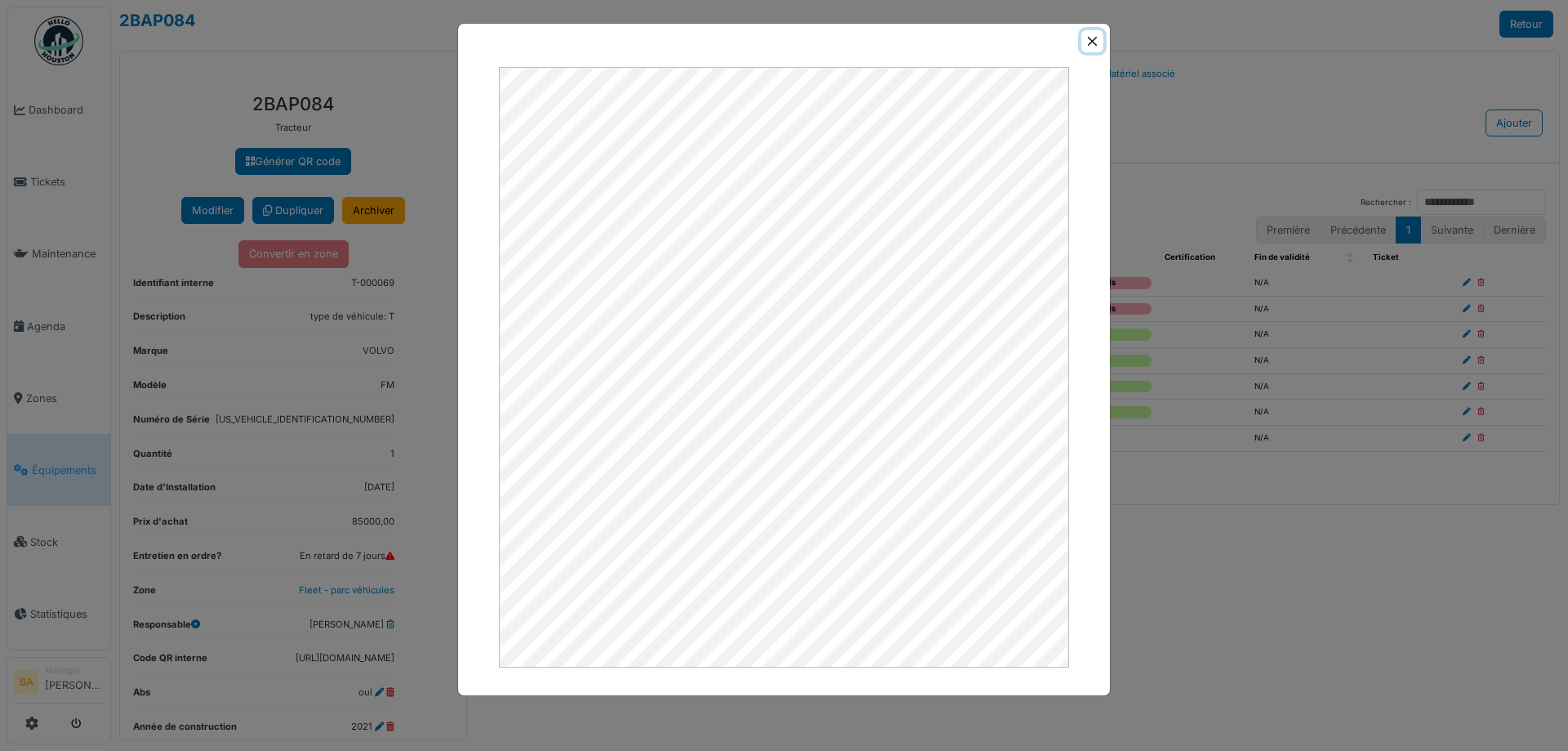
click at [1091, 38] on button "Close" at bounding box center [1091, 41] width 22 height 22
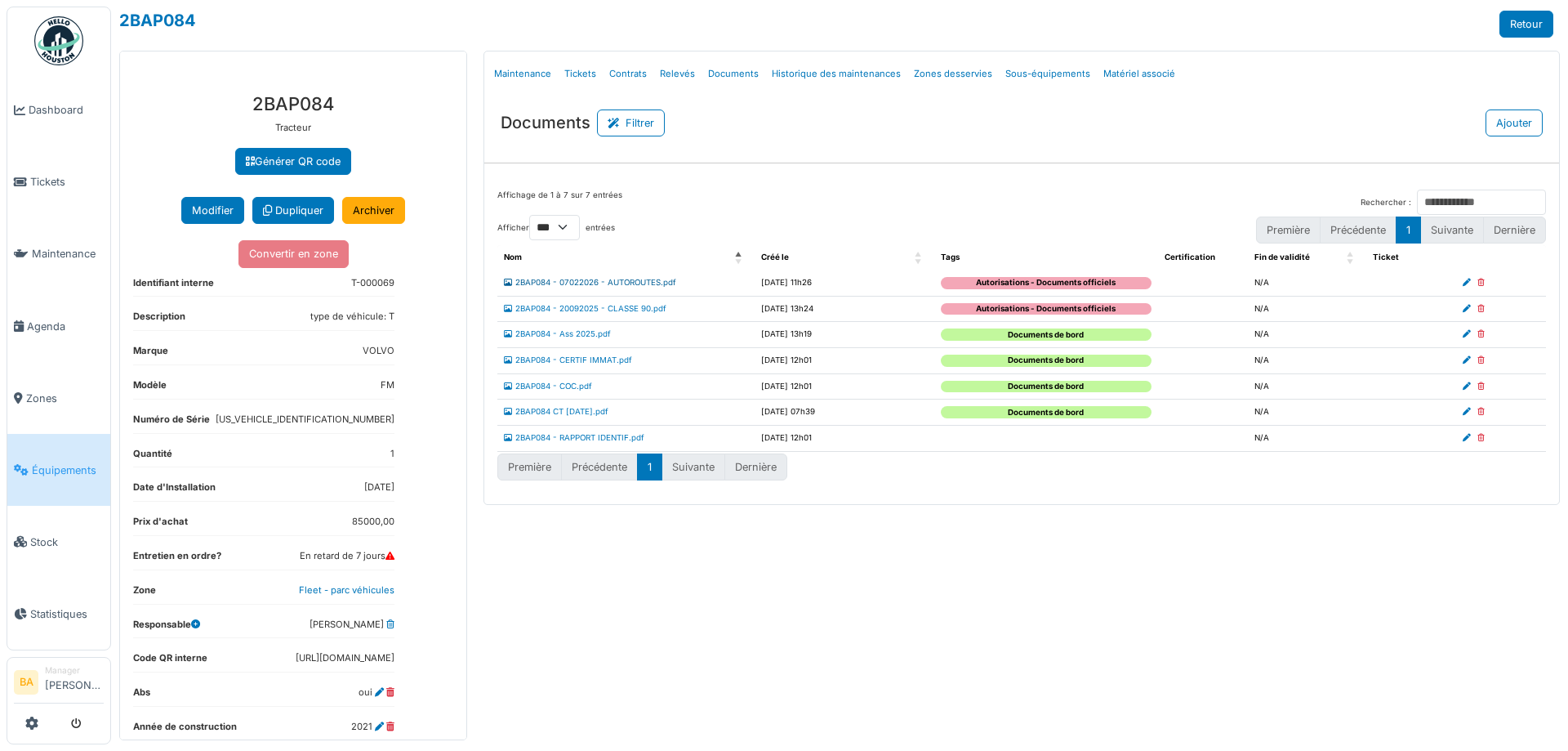
click at [601, 278] on link "2BAP084 - 07022026 - AUTOROUTES.pdf" at bounding box center [589, 282] width 172 height 9
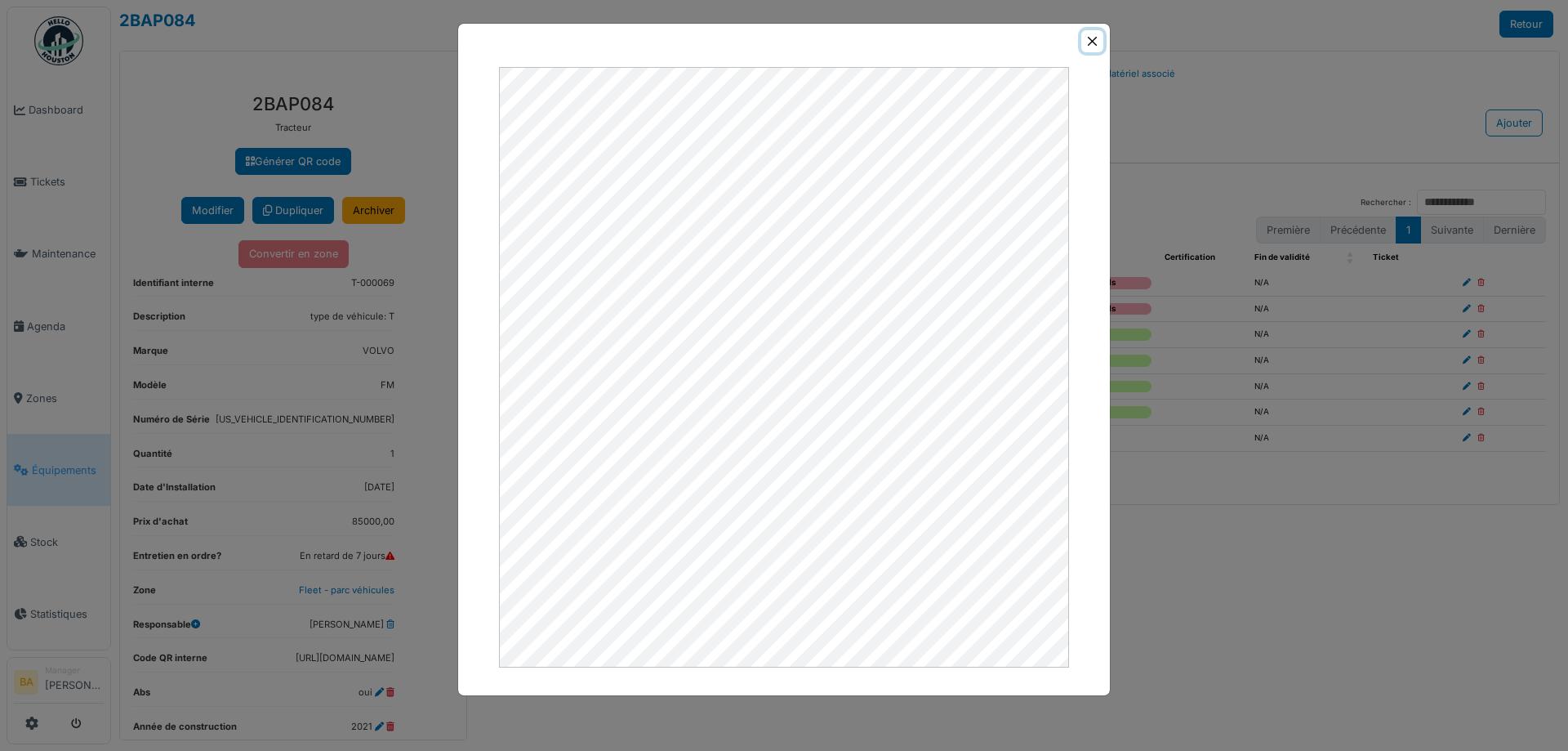
click at [1088, 35] on button "Close" at bounding box center [1091, 41] width 22 height 22
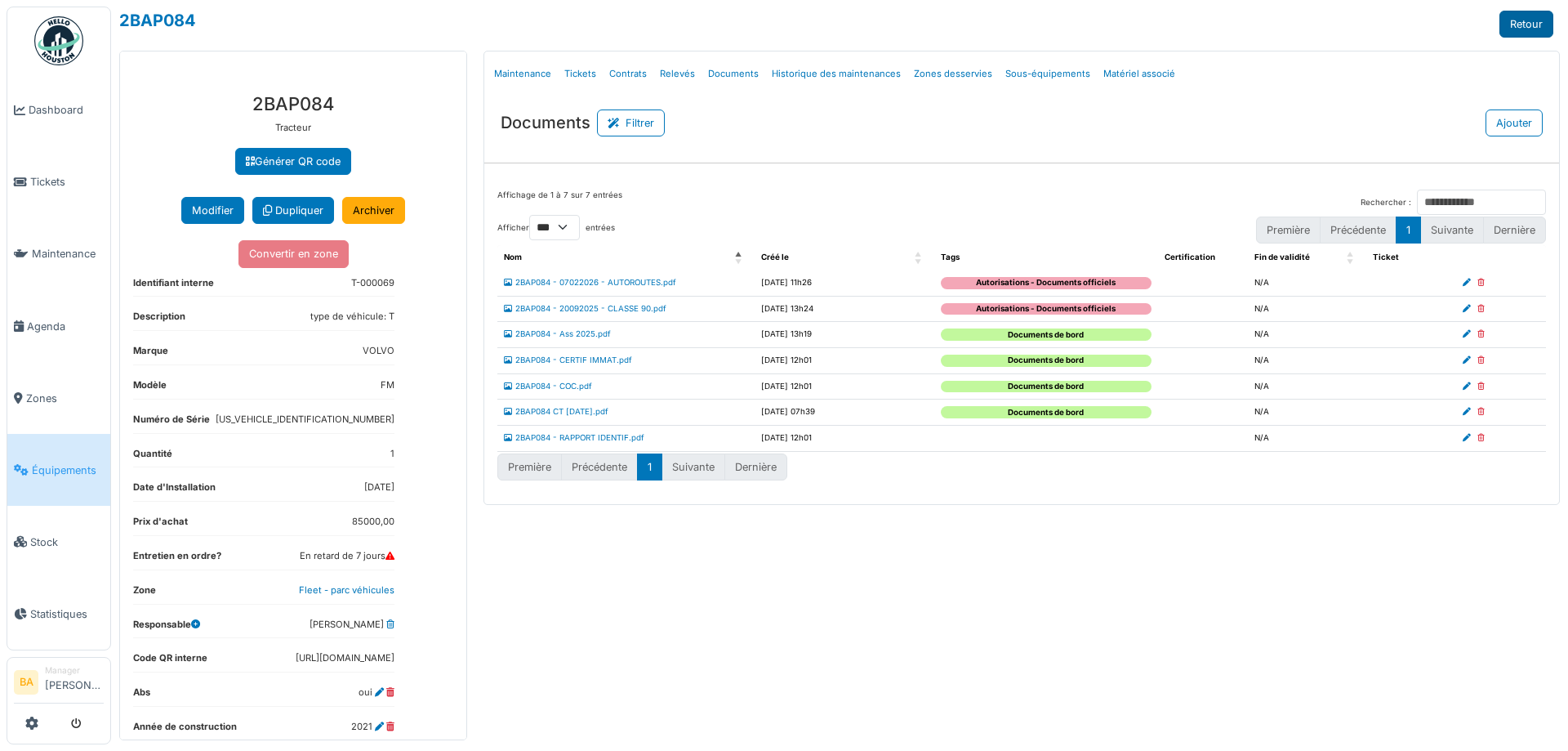
click at [1523, 27] on link "Retour" at bounding box center [1526, 23] width 54 height 27
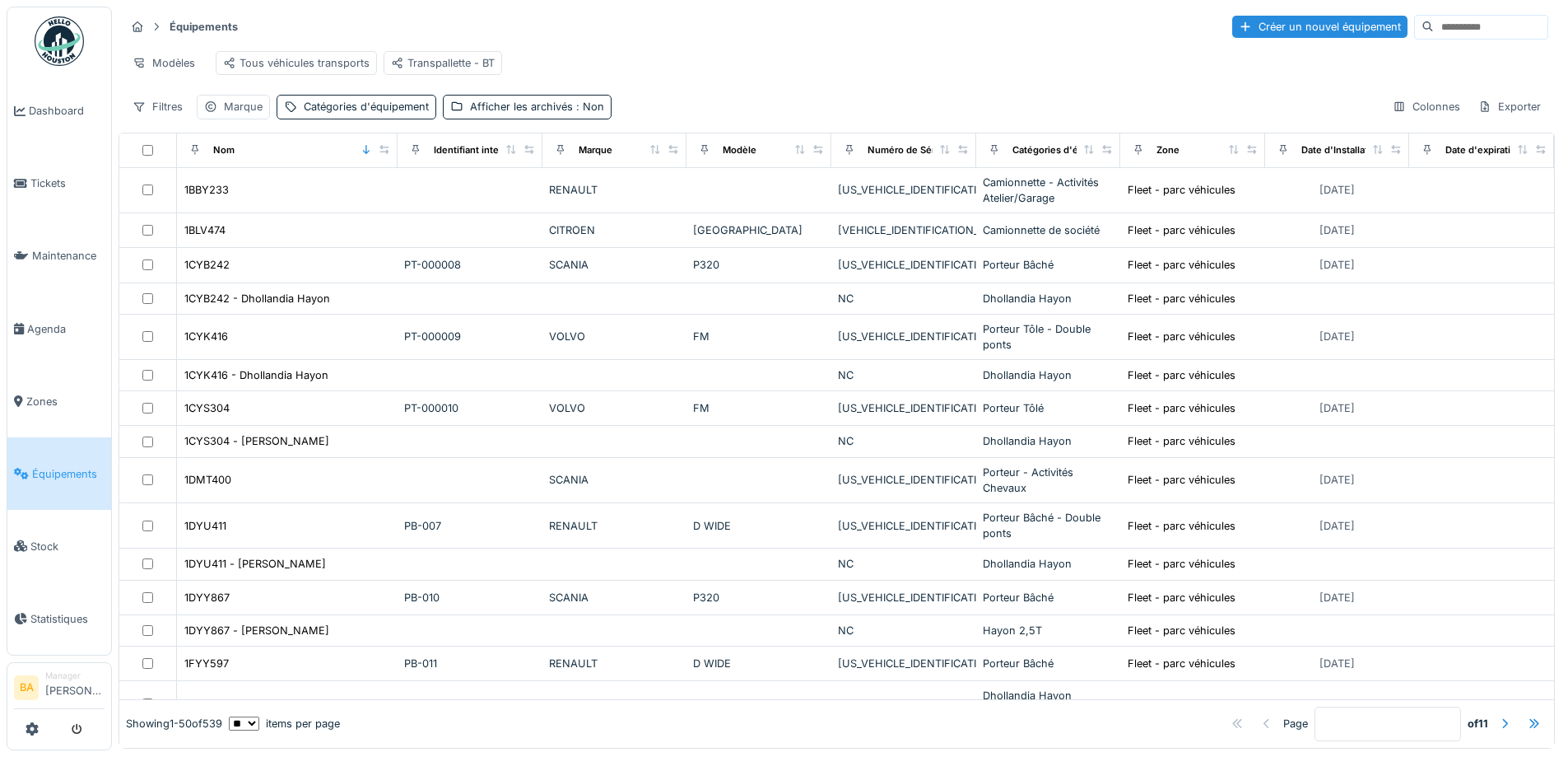
click at [1435, 26] on input at bounding box center [1491, 27] width 113 height 23
type input "****"
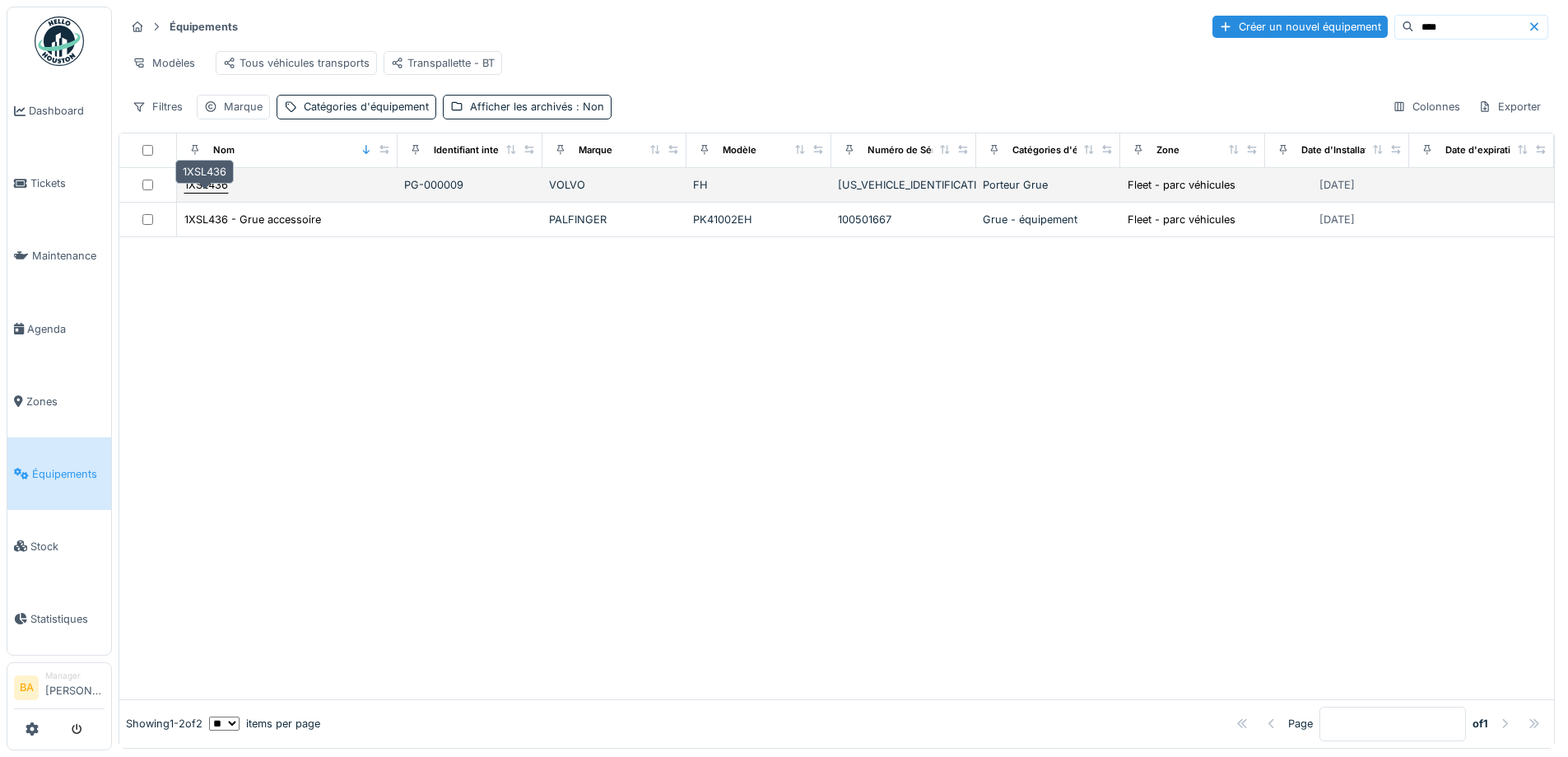
click at [213, 193] on div "1XSL436" at bounding box center [206, 185] width 44 height 16
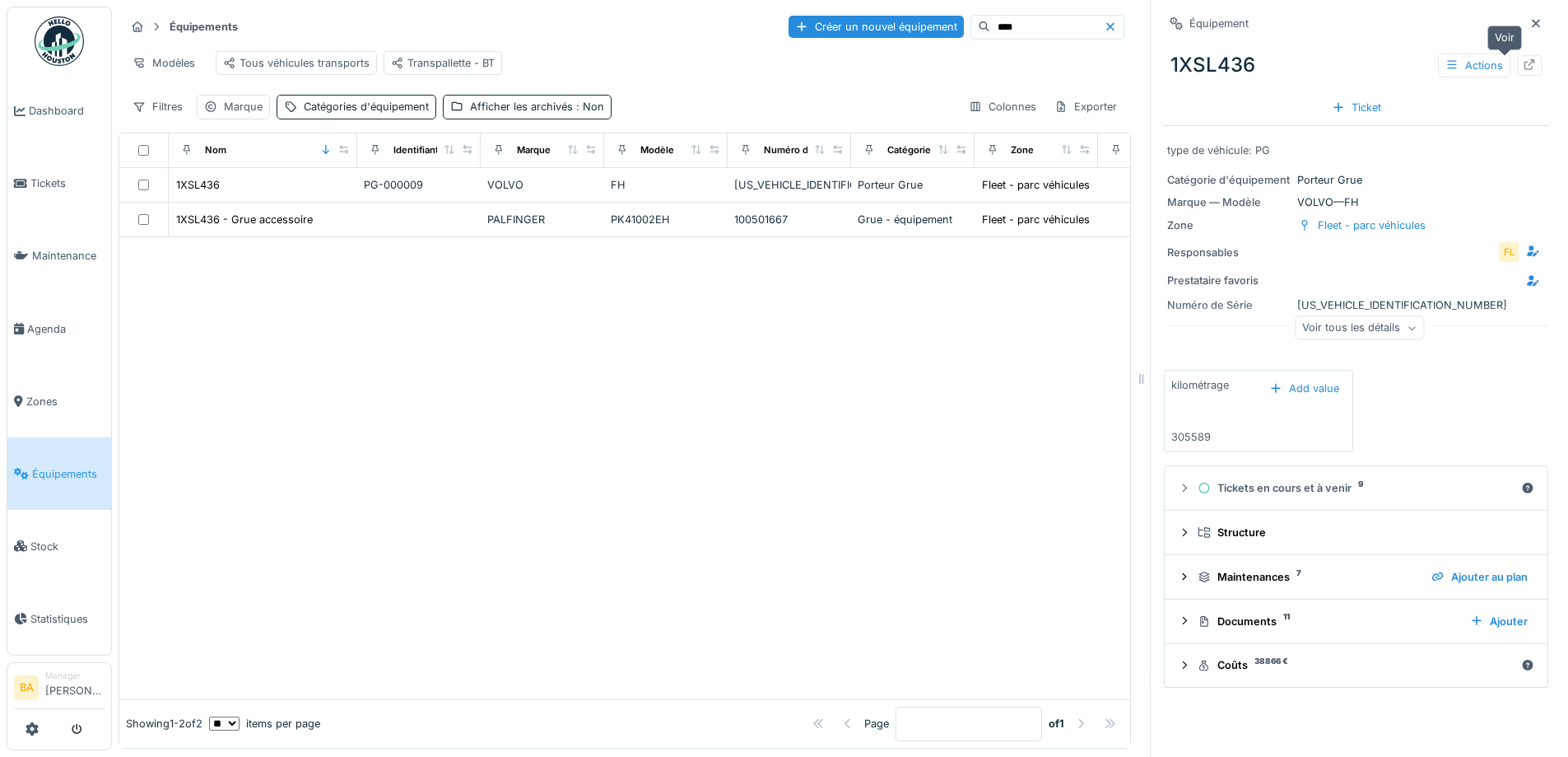
click at [1517, 66] on div at bounding box center [1530, 65] width 24 height 21
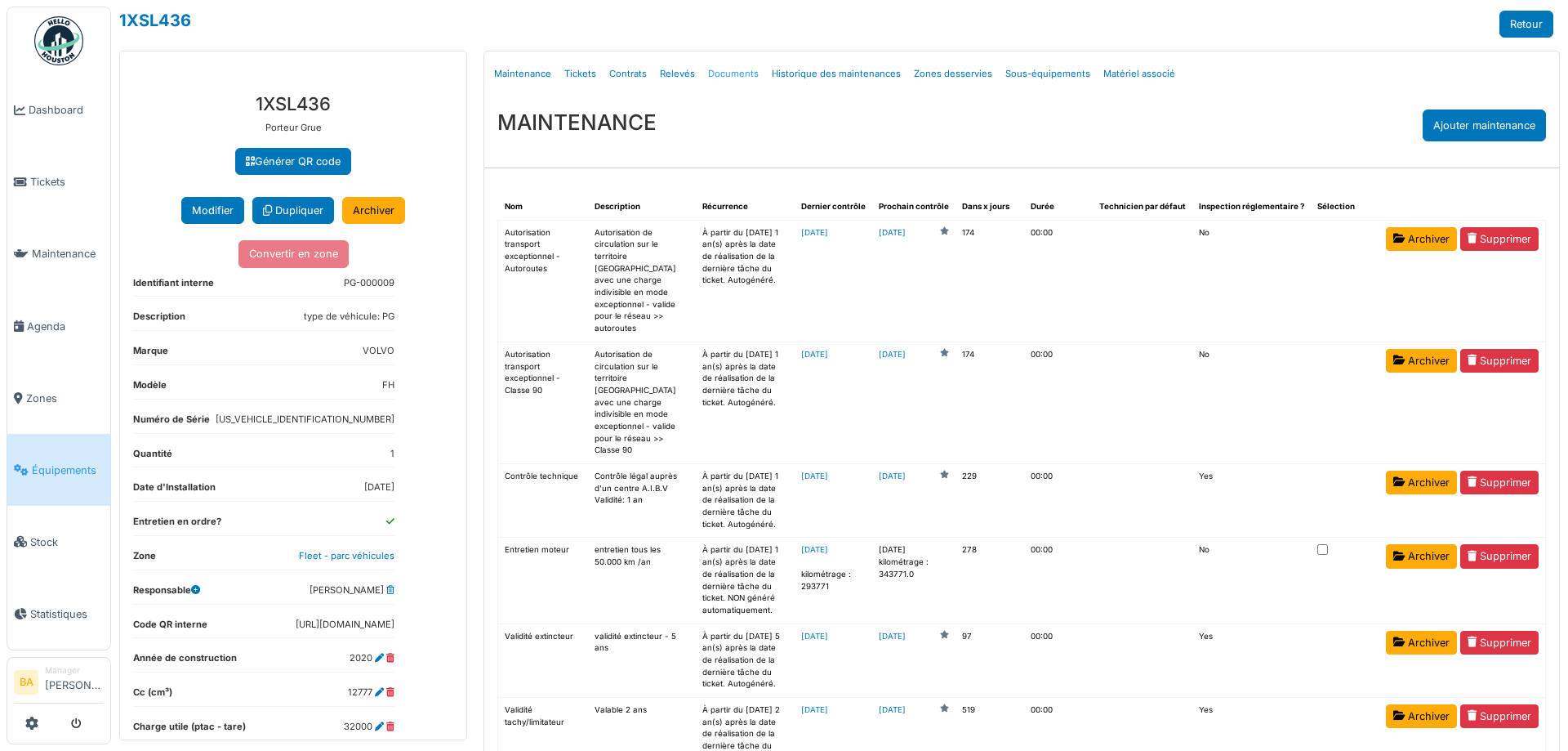
click at [722, 77] on link "Documents" at bounding box center [733, 74] width 64 height 38
select select "***"
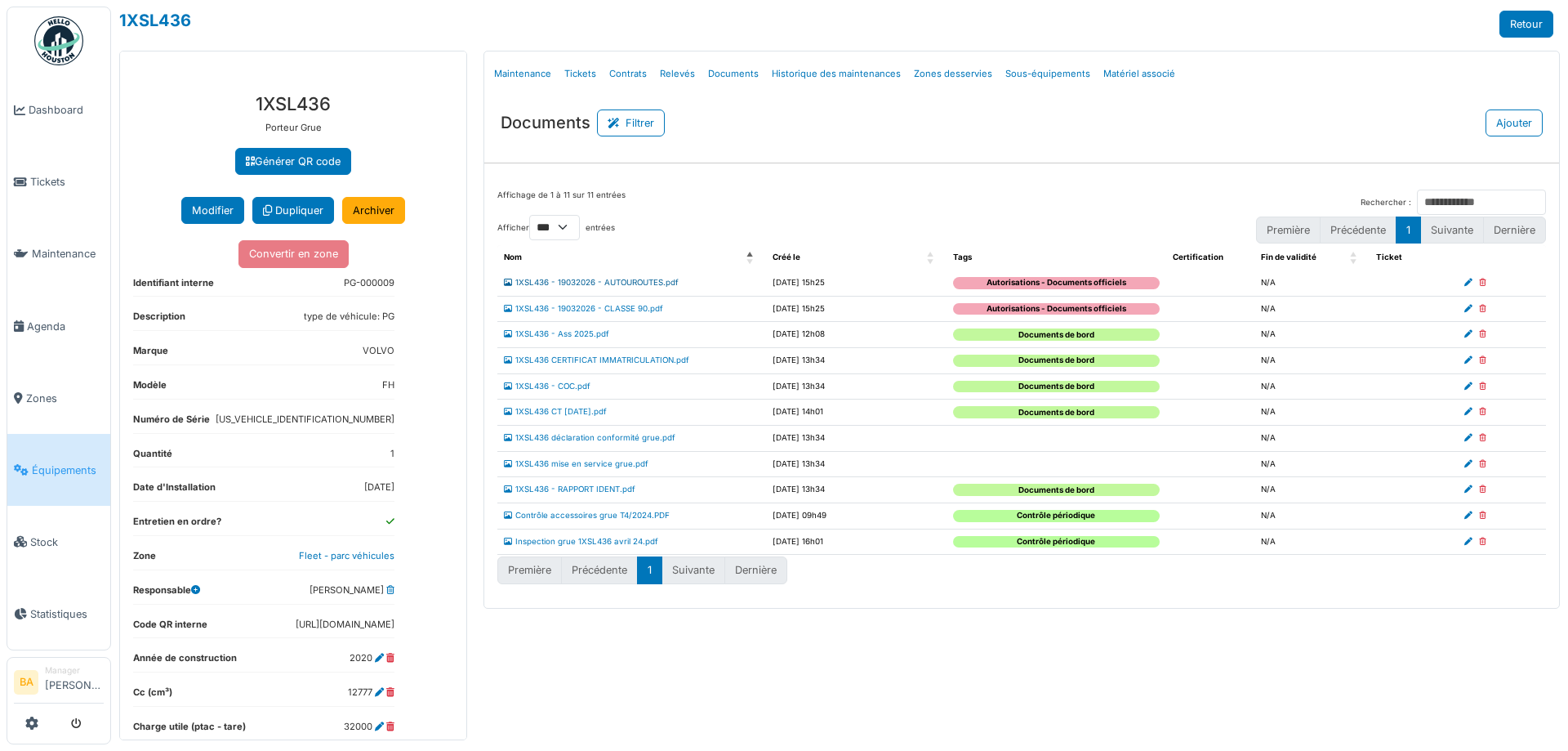
click at [547, 278] on link "1XSL436 - 19032026 - AUTOUROUTES.pdf" at bounding box center [591, 282] width 175 height 9
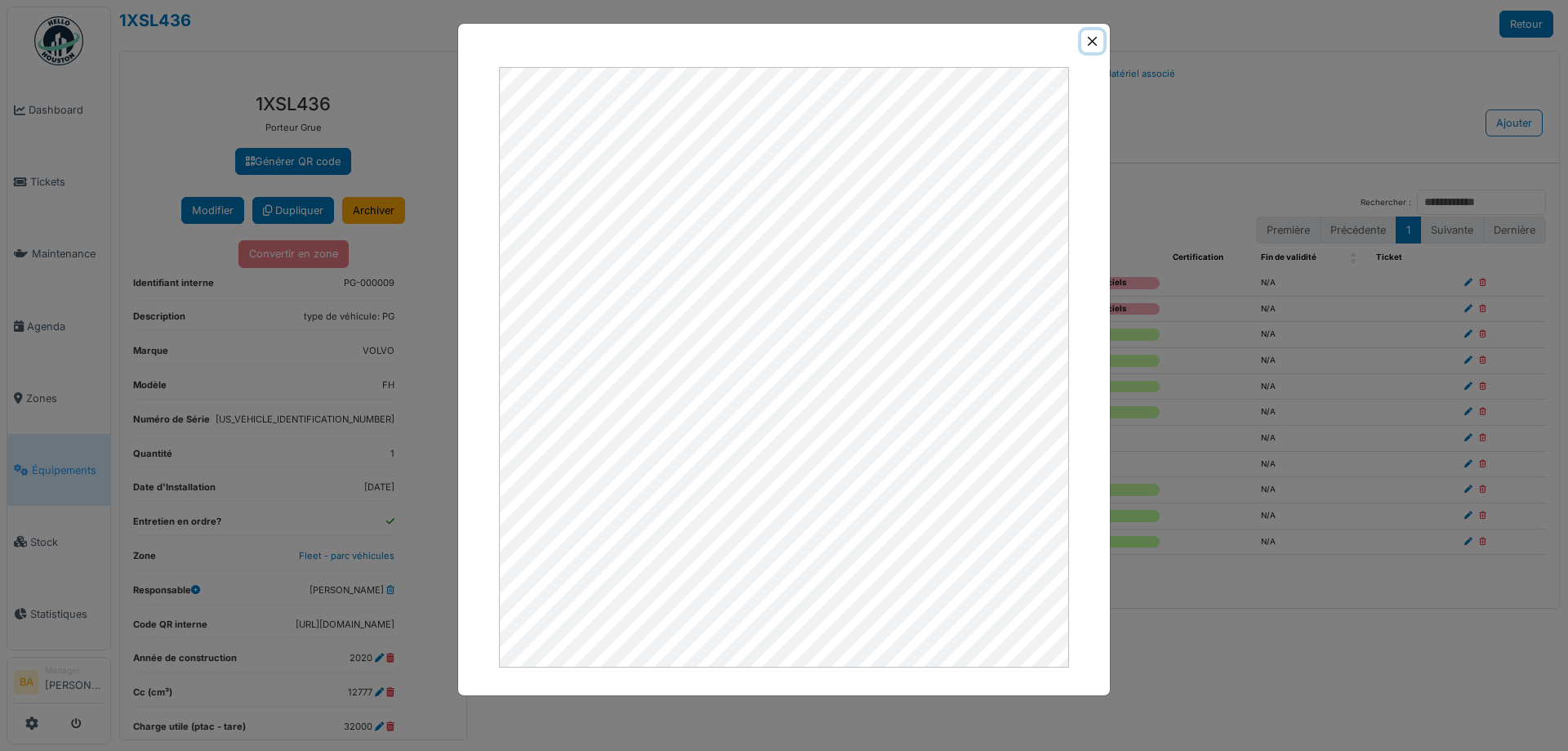
click at [1098, 38] on button "Close" at bounding box center [1091, 41] width 22 height 22
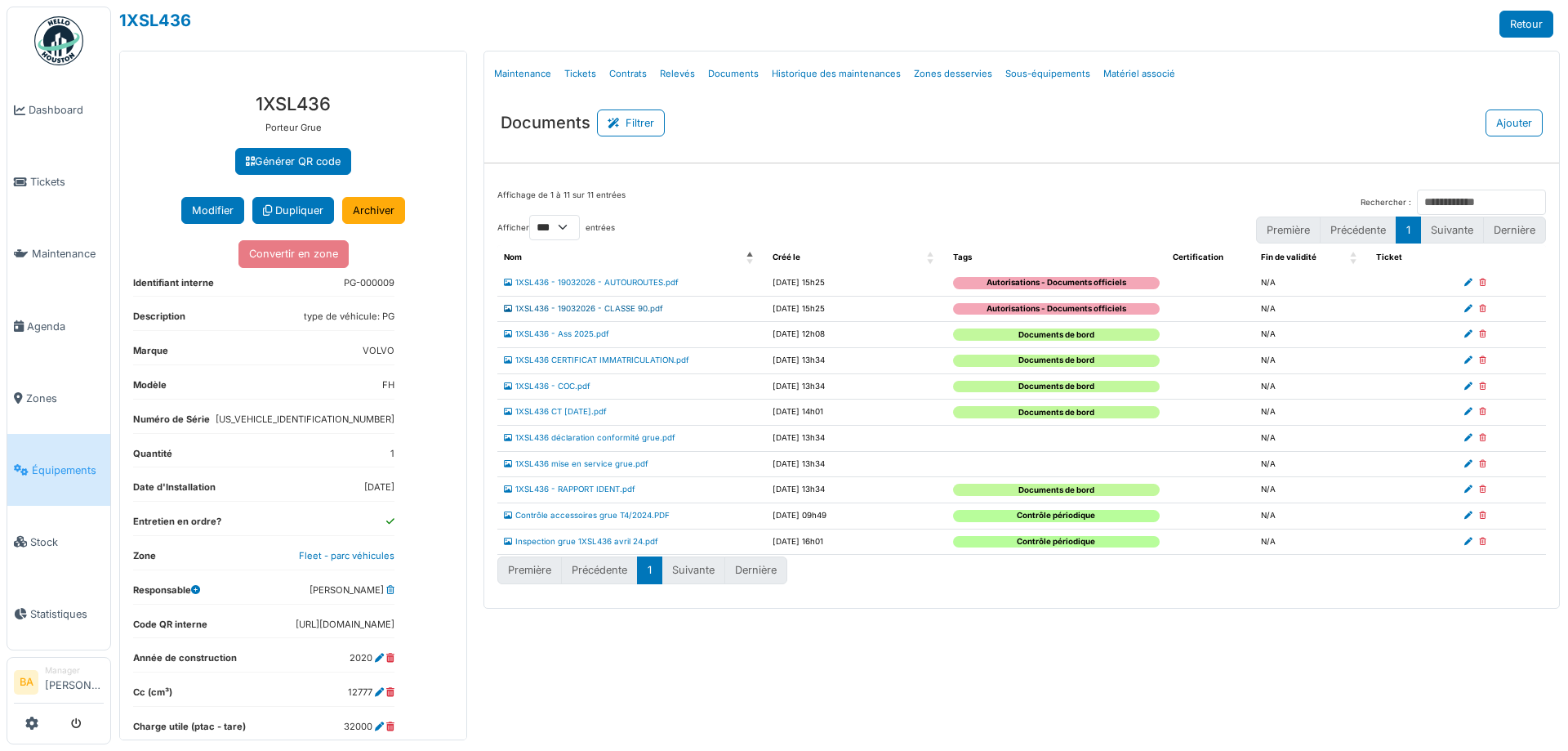
click at [591, 305] on link "1XSL436 - 19032026 - CLASSE 90.pdf" at bounding box center [583, 308] width 159 height 9
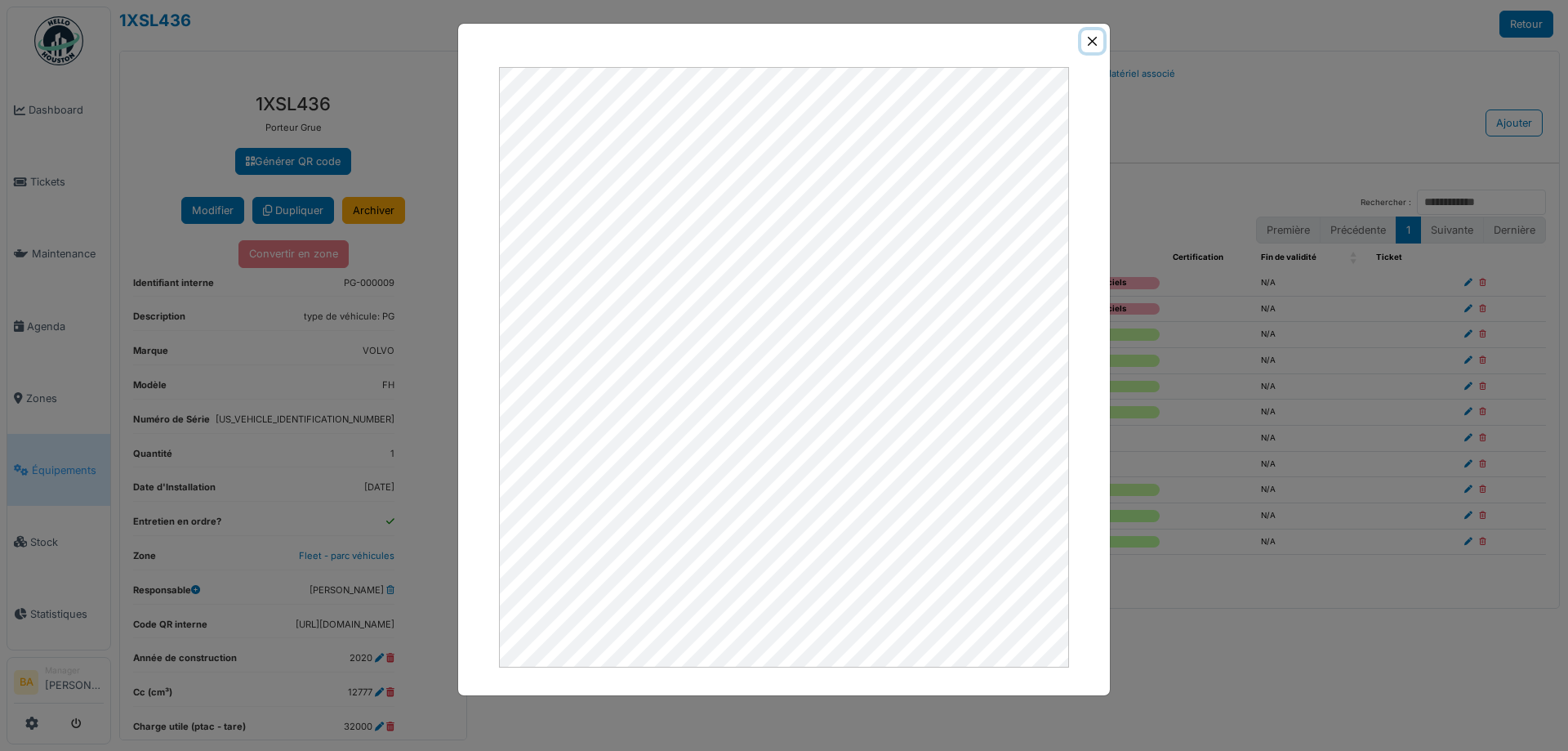
click at [1085, 42] on button "Close" at bounding box center [1091, 41] width 22 height 22
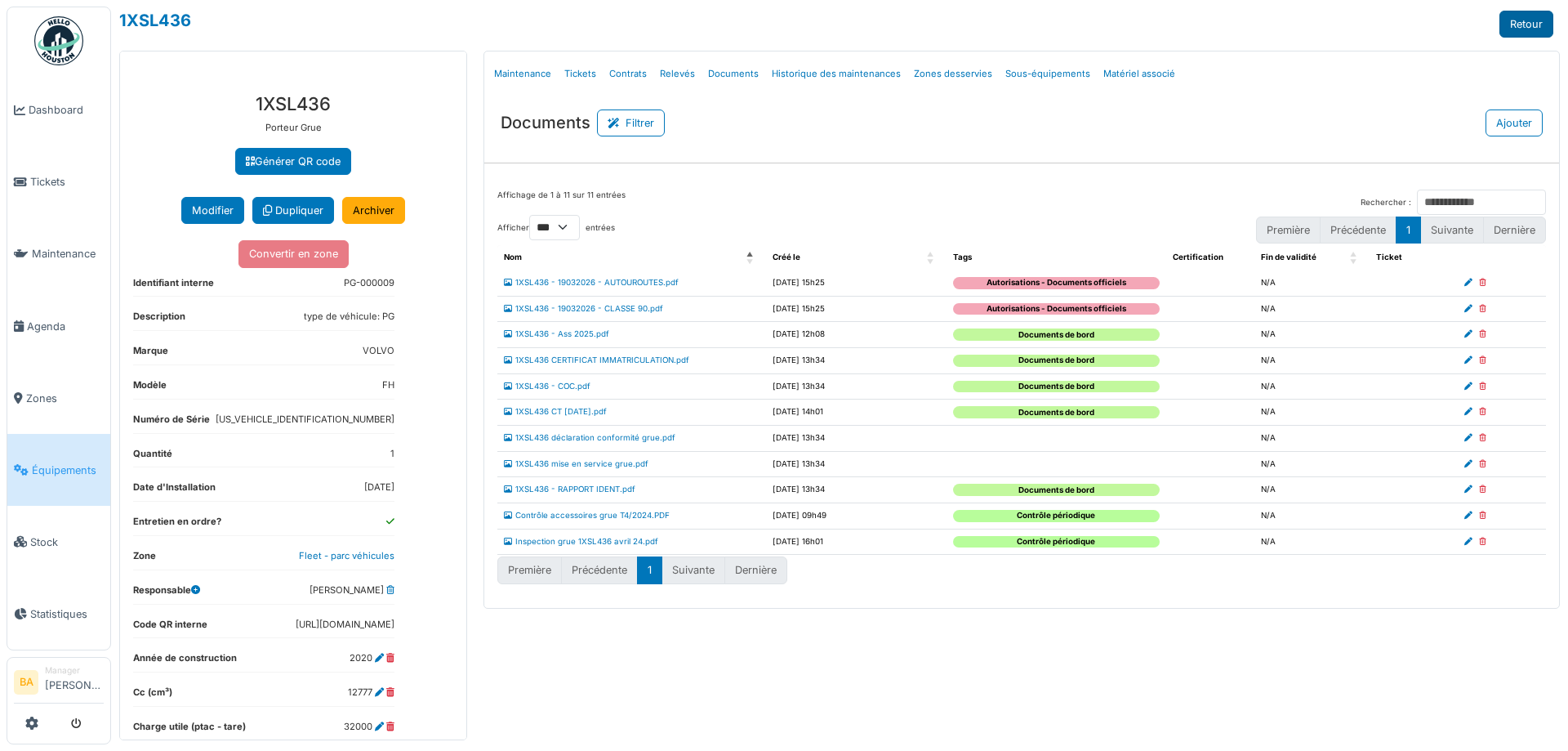
click at [1528, 25] on link "Retour" at bounding box center [1526, 23] width 54 height 27
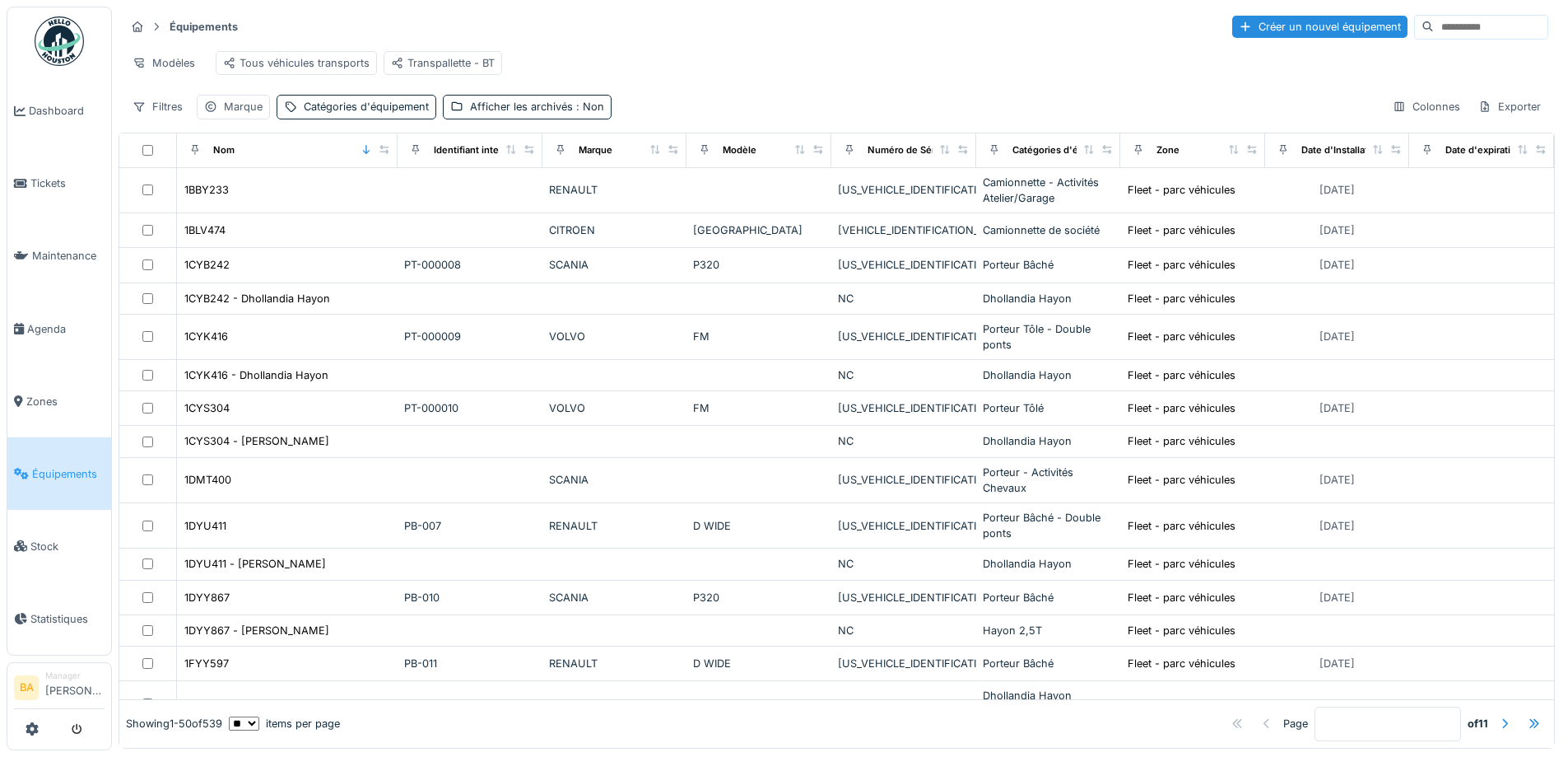
click at [1436, 20] on input at bounding box center [1491, 27] width 113 height 23
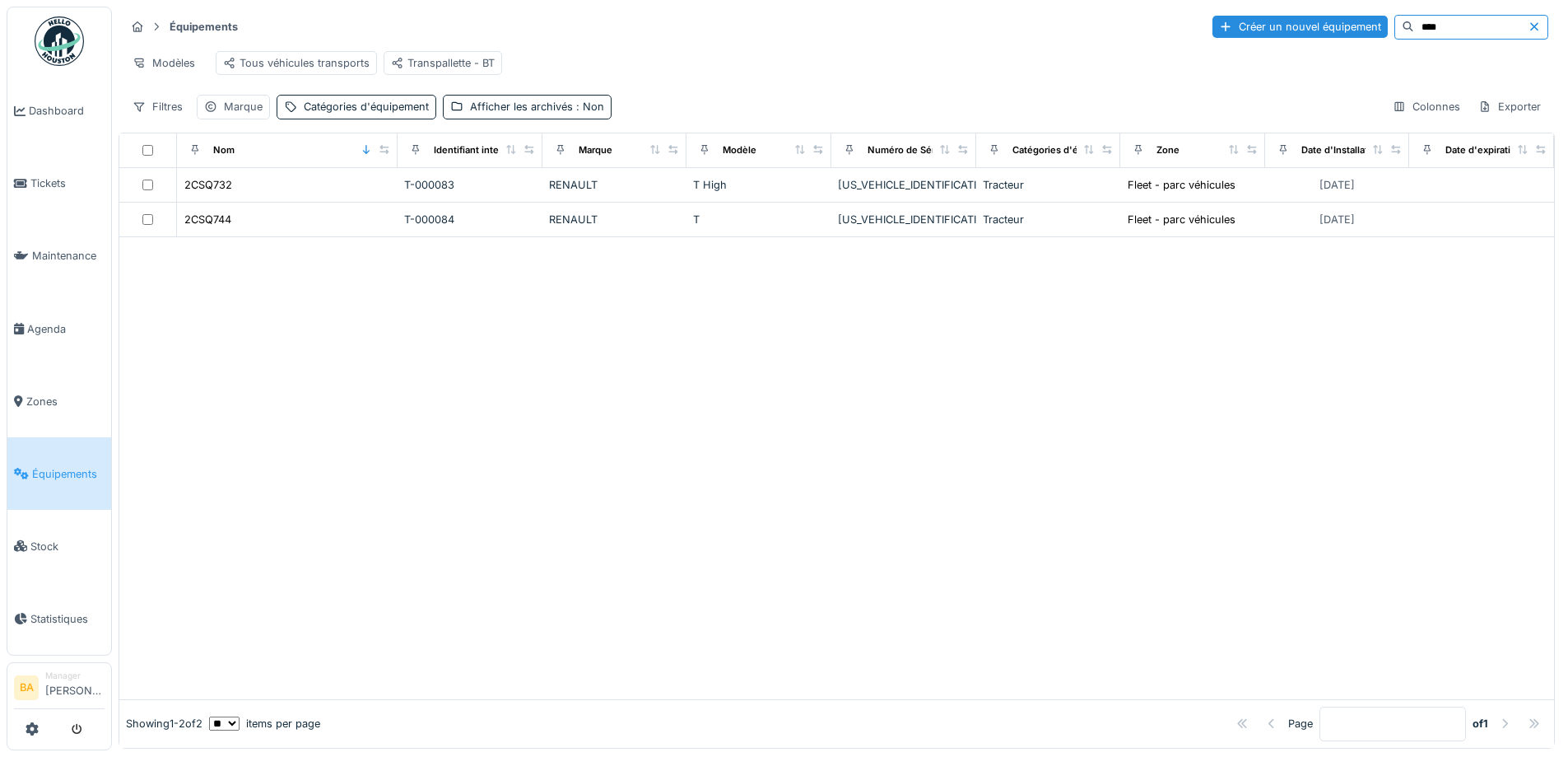
type input "****"
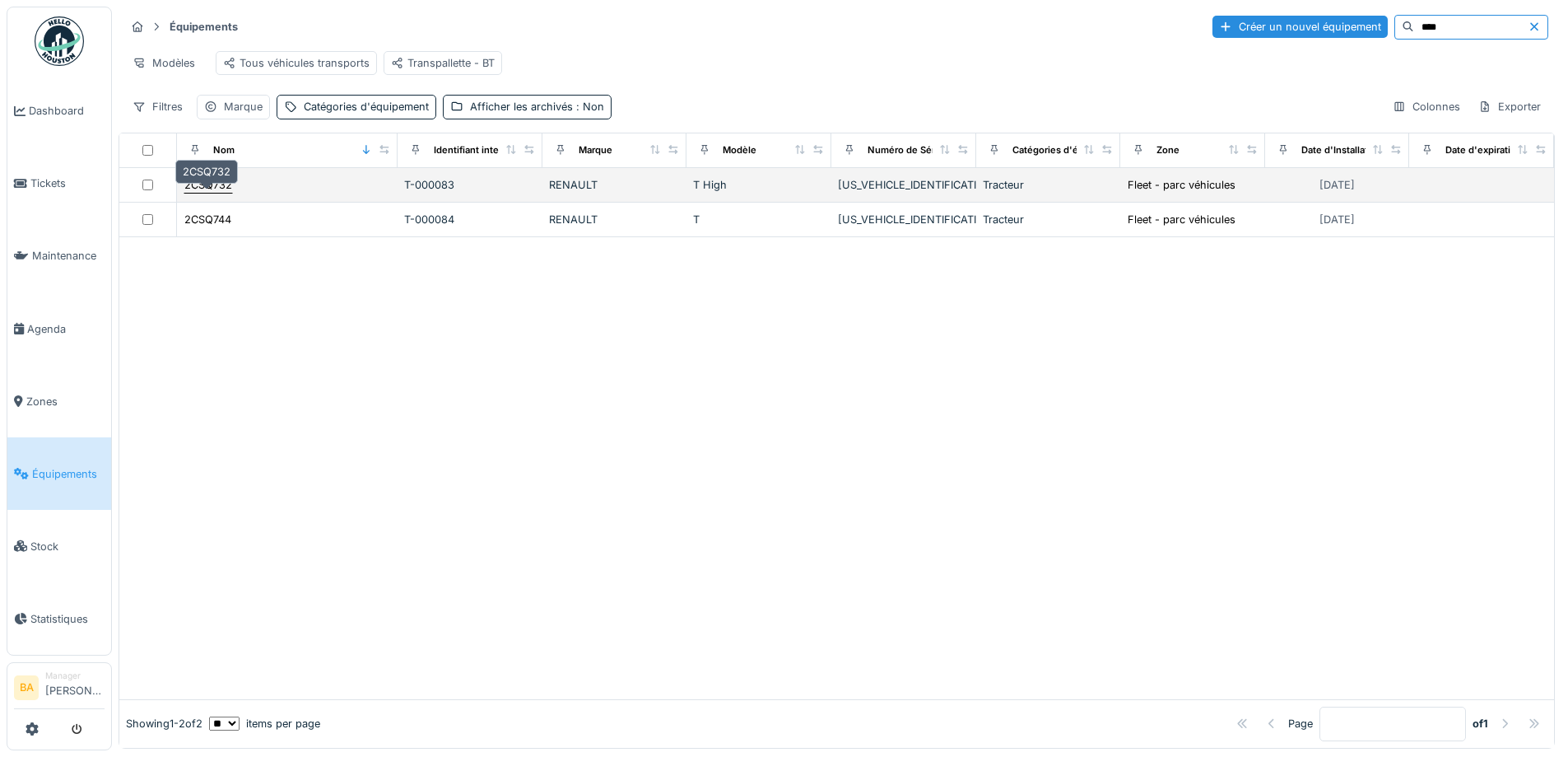
click at [192, 193] on div "2CSQ732" at bounding box center [208, 185] width 48 height 16
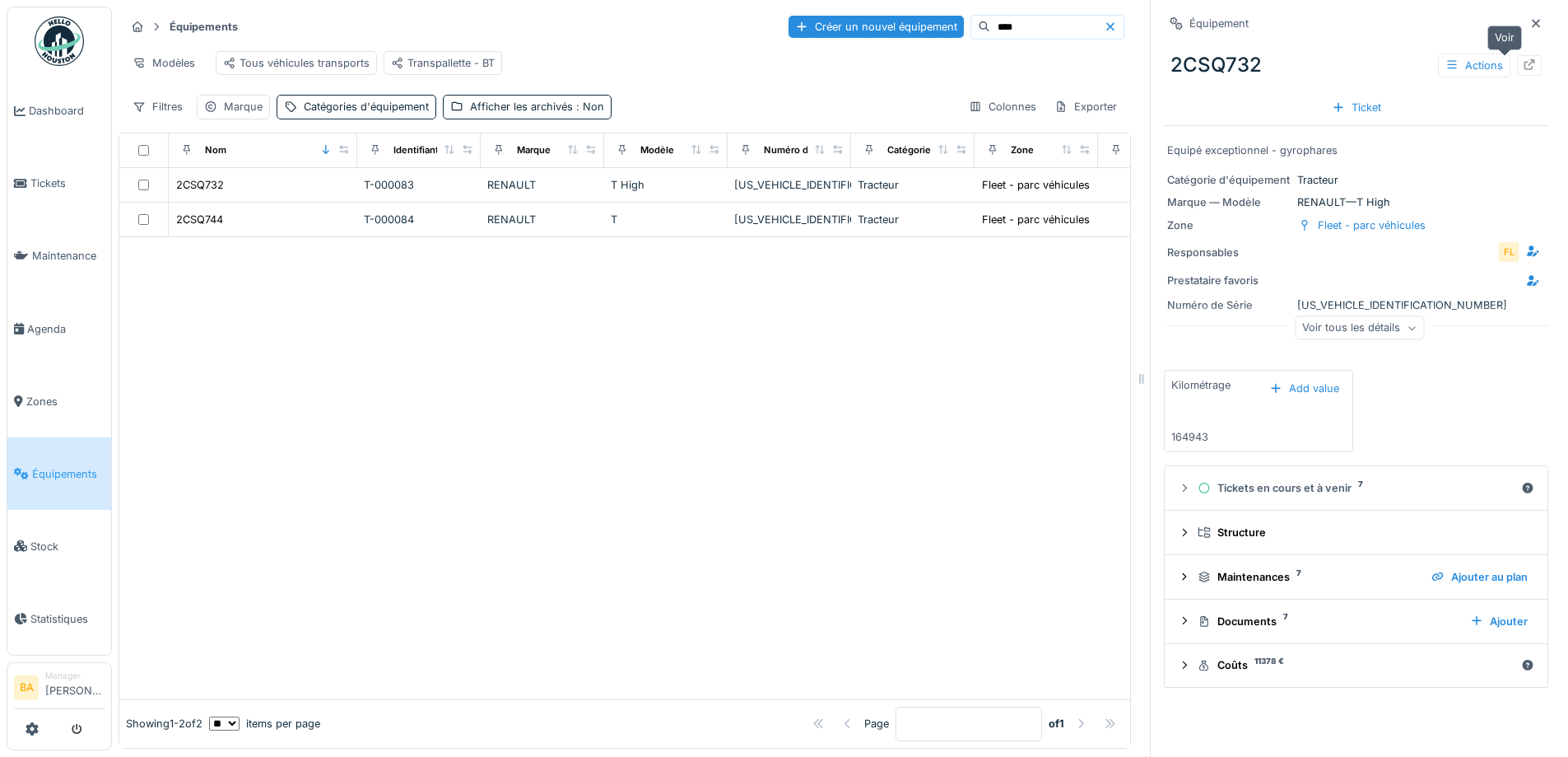
click at [1524, 65] on icon at bounding box center [1530, 65] width 13 height 10
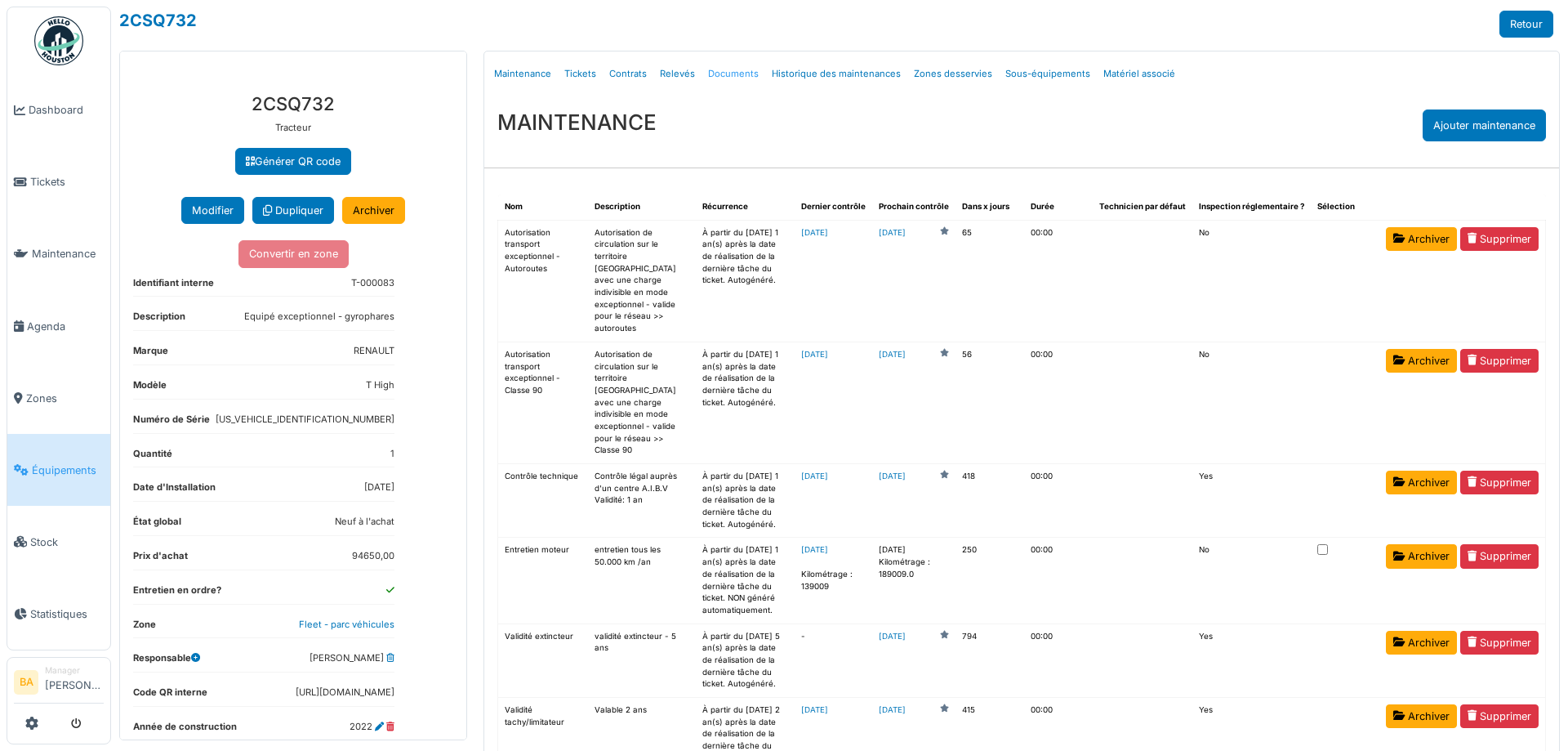
click at [718, 74] on link "Documents" at bounding box center [733, 74] width 64 height 38
select select "***"
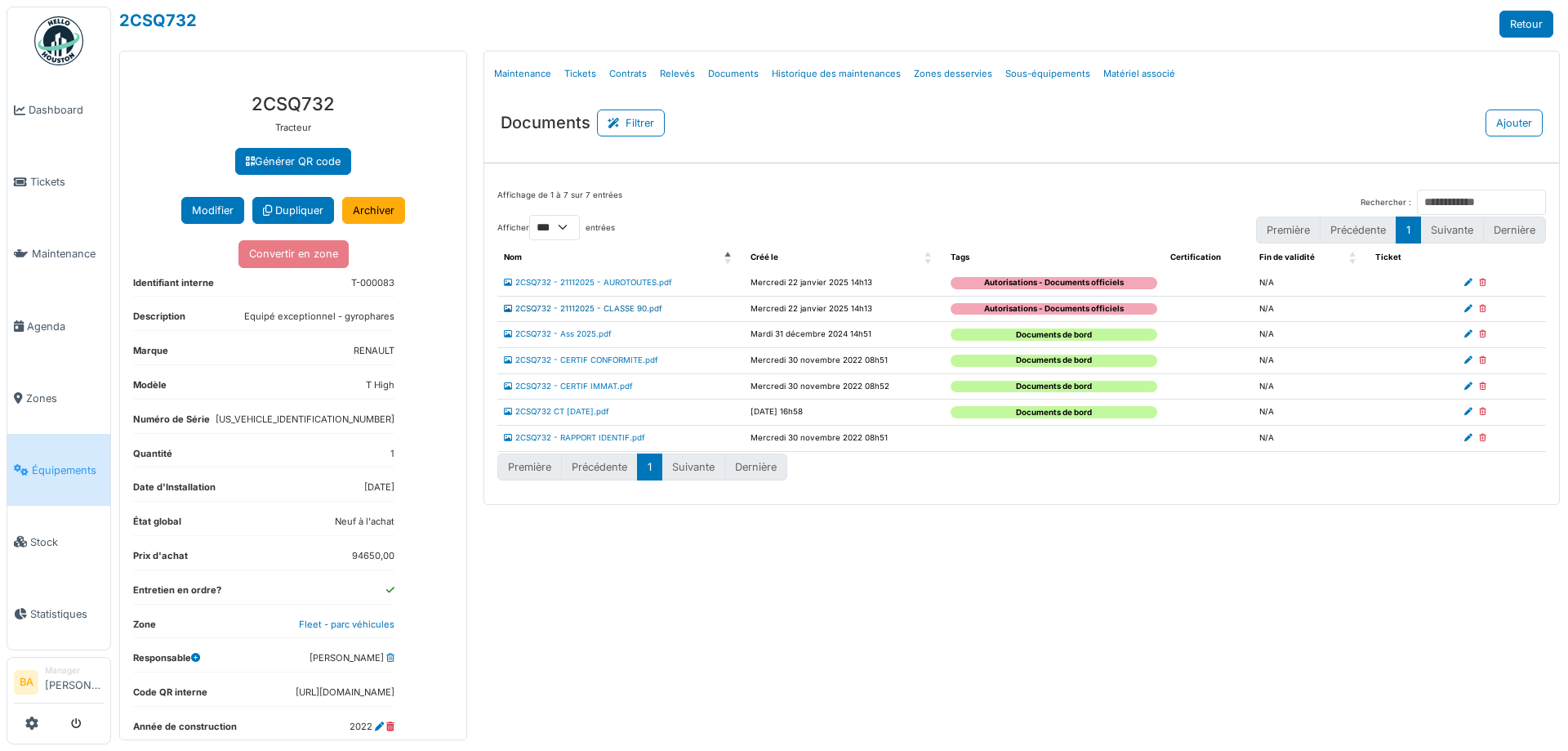
click at [579, 308] on link "2CSQ732 - 21112025 - CLASSE 90.pdf" at bounding box center [582, 308] width 158 height 9
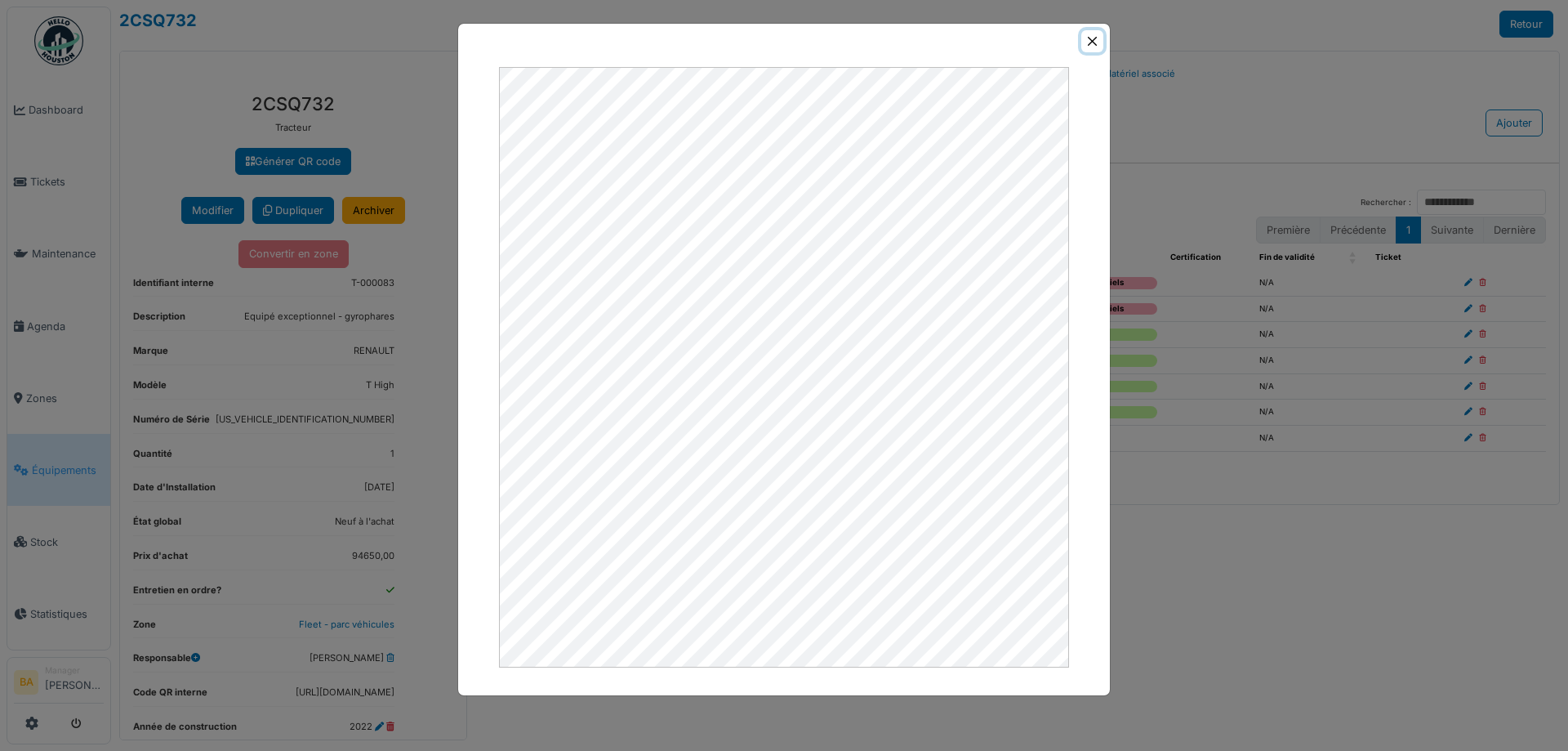
click at [1090, 43] on button "Close" at bounding box center [1091, 41] width 22 height 22
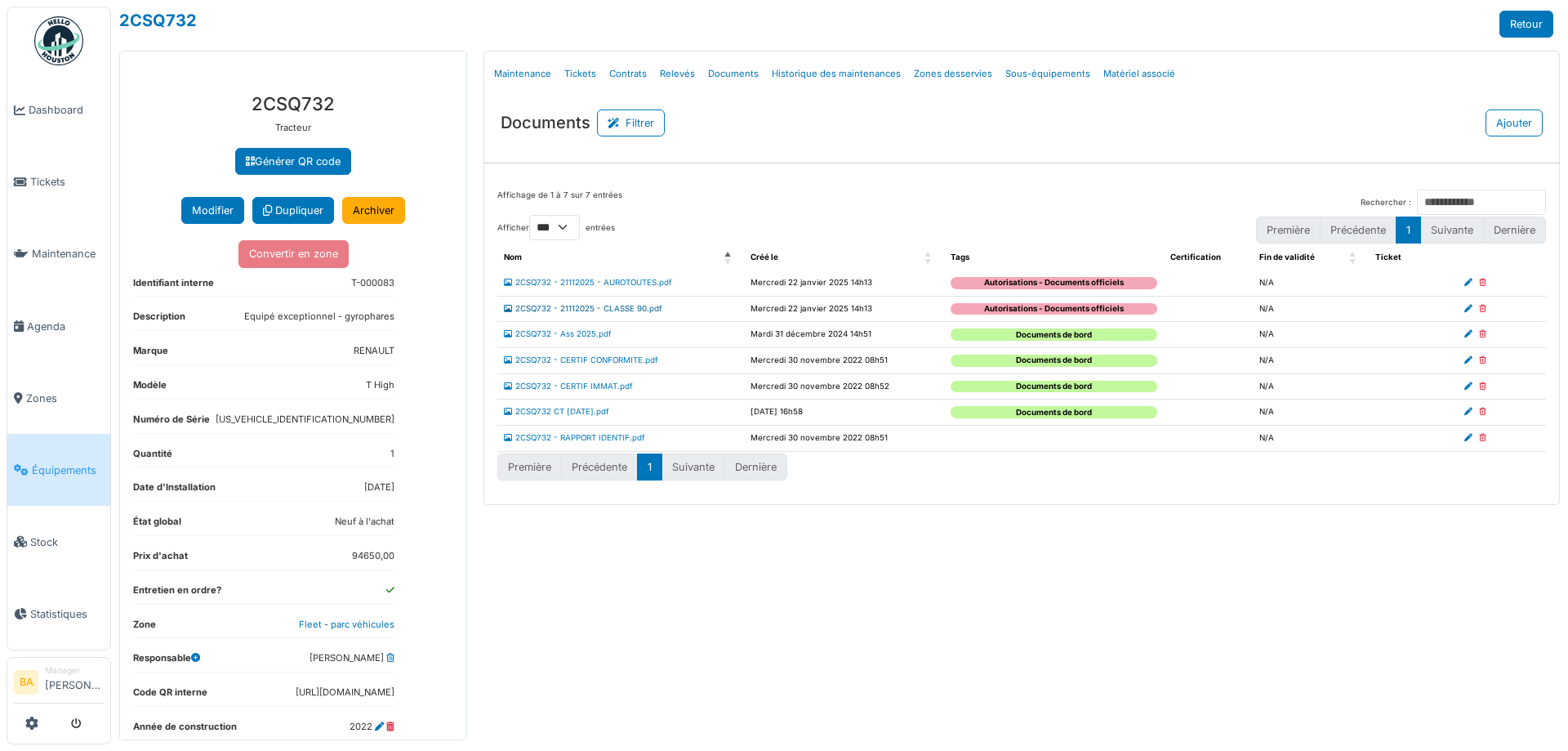
click at [562, 312] on link "2CSQ732 - 21112025 - CLASSE 90.pdf" at bounding box center [582, 308] width 158 height 9
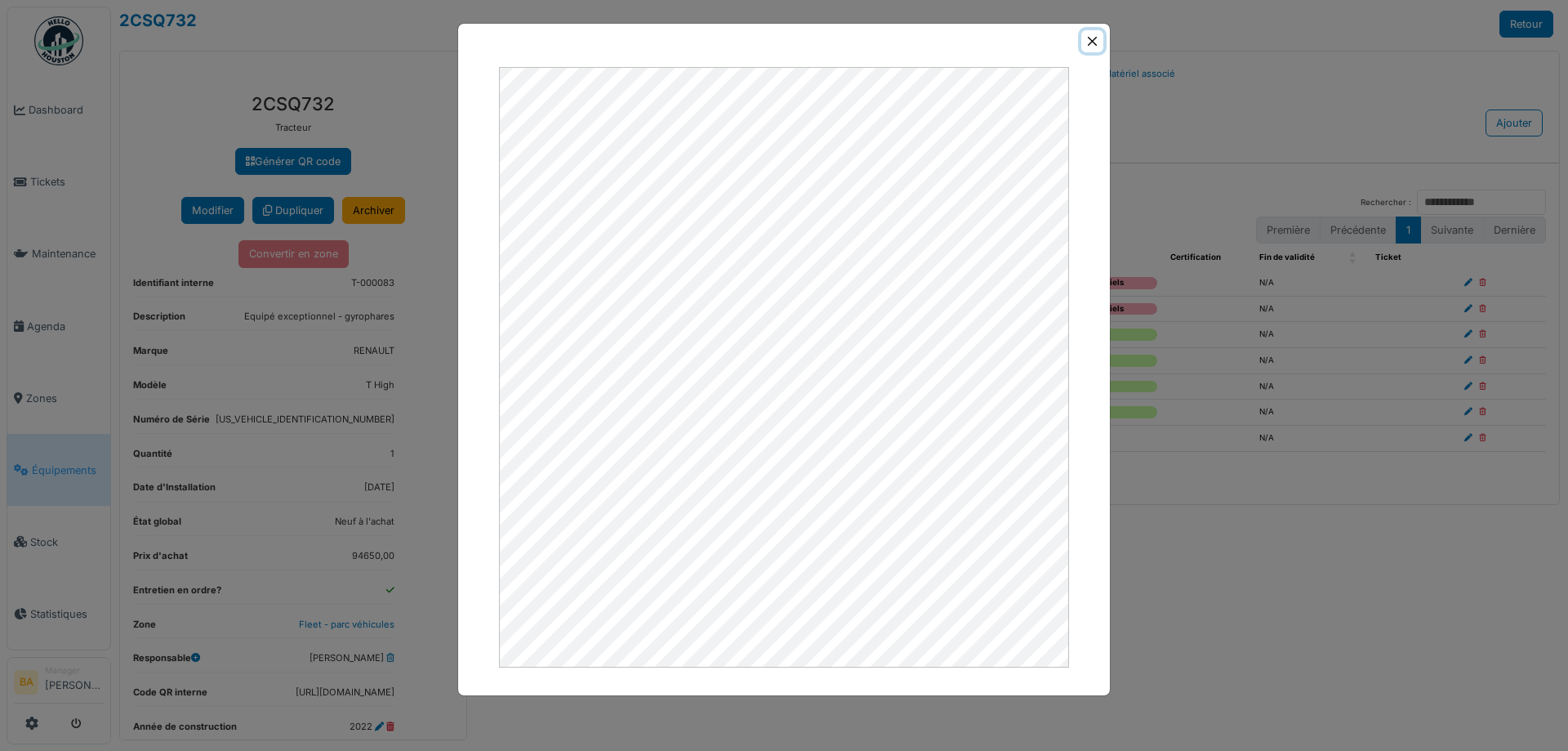
click at [1087, 44] on button "Close" at bounding box center [1091, 41] width 22 height 22
